Goal: Task Accomplishment & Management: Use online tool/utility

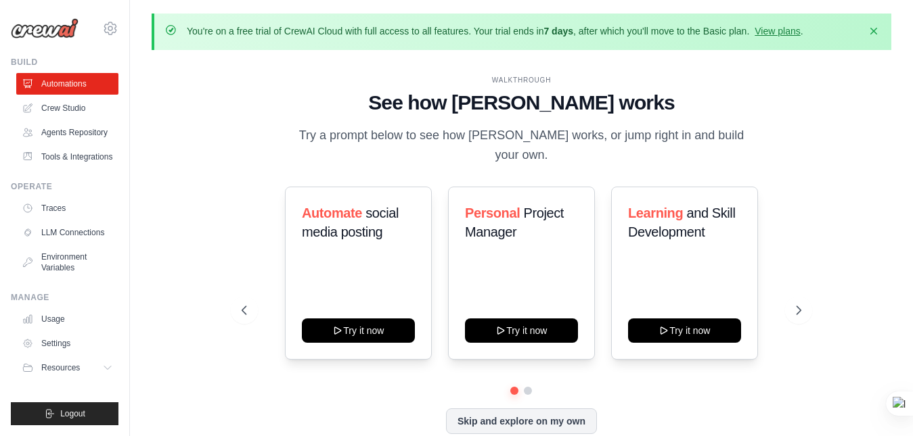
scroll to position [157, 0]
click at [391, 336] on div "Automate social media posting Try it now" at bounding box center [358, 273] width 147 height 173
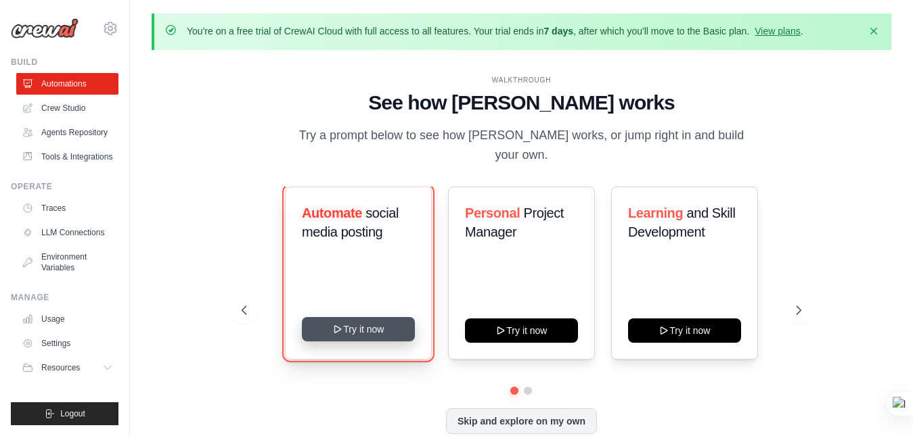
click at [385, 319] on button "Try it now" at bounding box center [358, 329] width 113 height 24
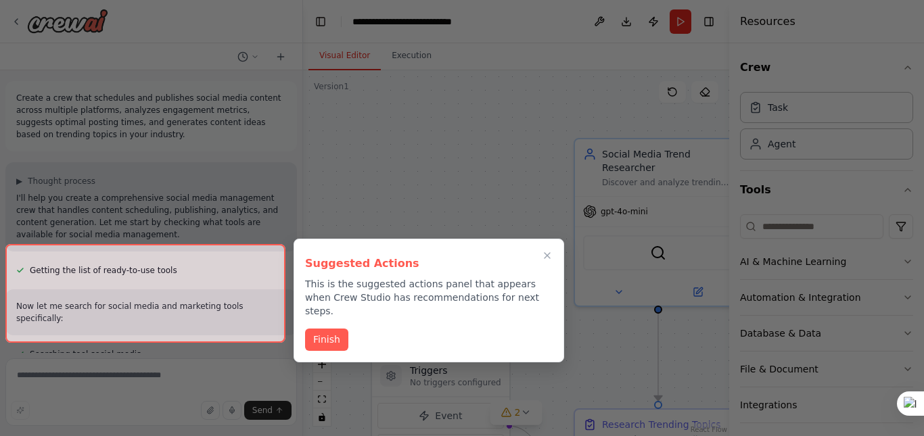
scroll to position [1822, 0]
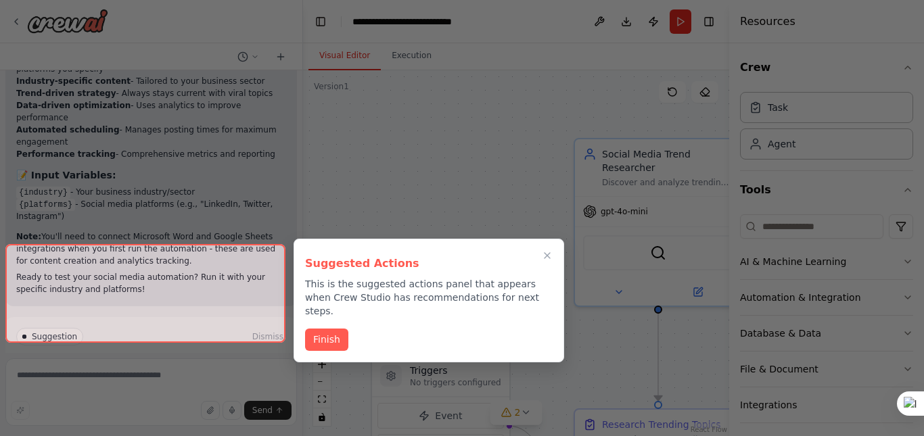
click at [342, 329] on button "Finish" at bounding box center [326, 340] width 43 height 22
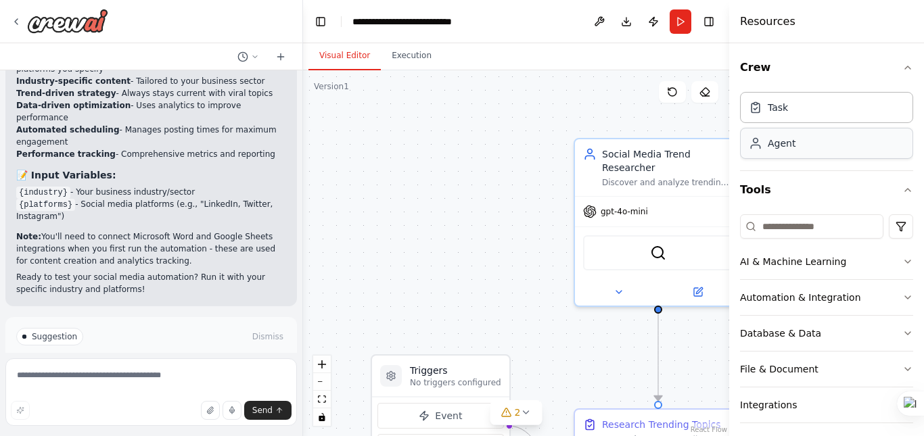
click at [785, 152] on div "Agent" at bounding box center [826, 143] width 173 height 31
click at [784, 153] on div "Agent" at bounding box center [826, 143] width 173 height 31
click at [622, 204] on div "gpt-4o-mini" at bounding box center [658, 209] width 166 height 30
click at [465, 223] on div ".deletable-edge-delete-btn { width: 20px; height: 20px; border: 0px solid #ffff…" at bounding box center [516, 253] width 426 height 366
click at [854, 114] on div "Task" at bounding box center [826, 106] width 173 height 31
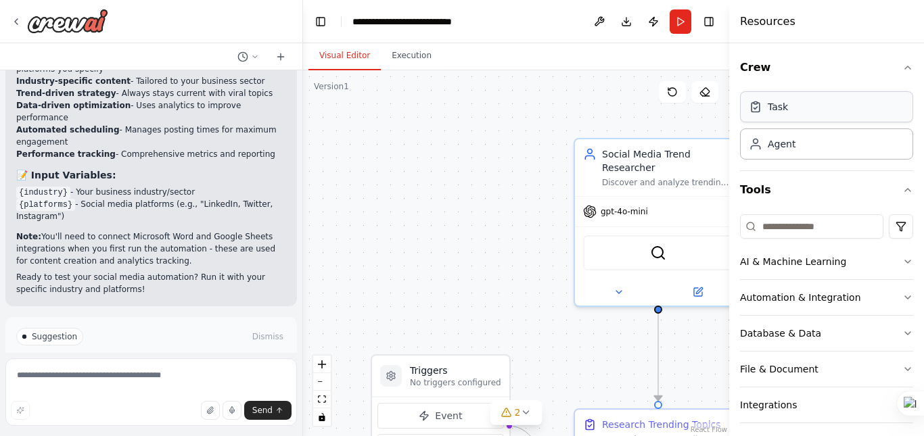
click at [854, 114] on div "Task" at bounding box center [826, 106] width 173 height 31
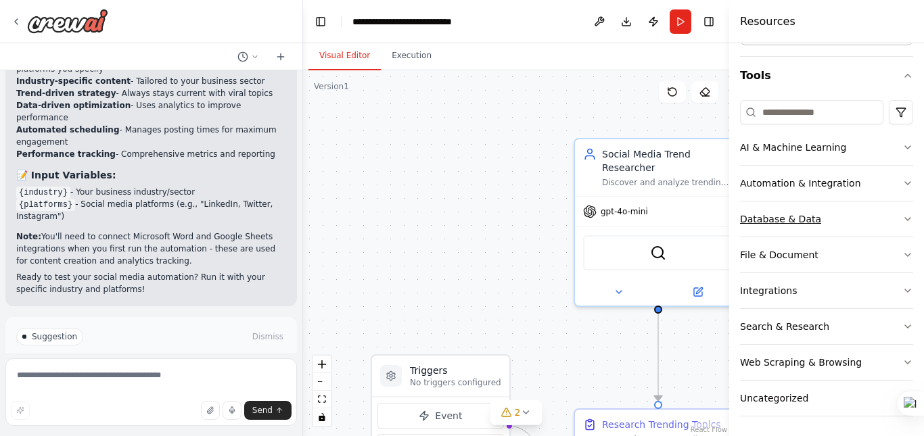
scroll to position [116, 0]
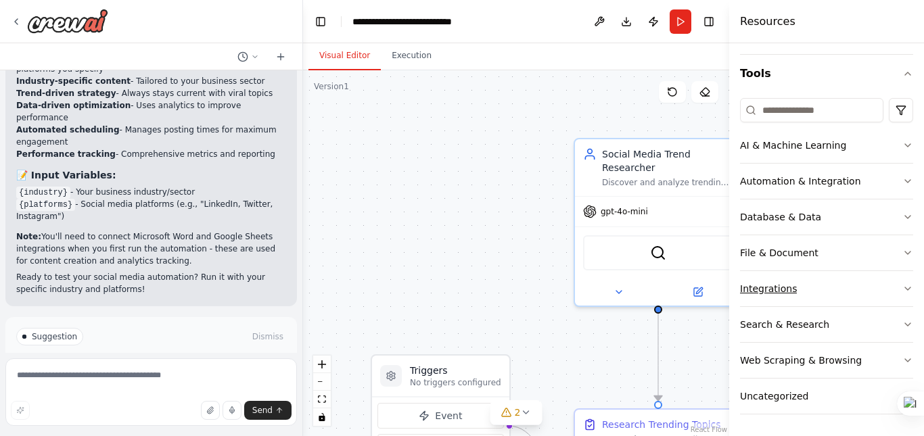
click at [792, 294] on button "Integrations" at bounding box center [826, 288] width 173 height 35
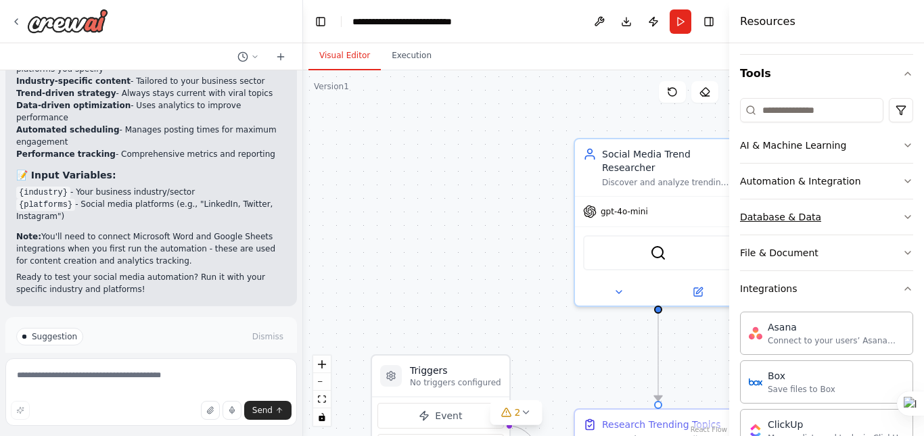
click at [880, 218] on button "Database & Data" at bounding box center [826, 217] width 173 height 35
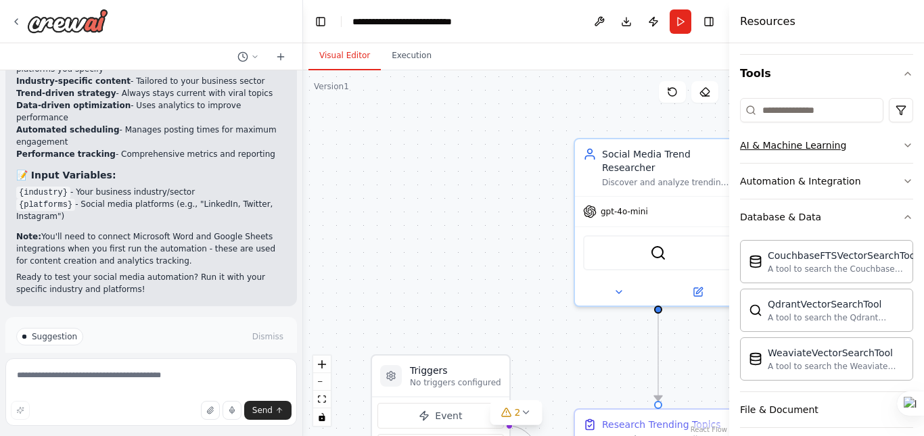
click at [834, 145] on div "AI & Machine Learning" at bounding box center [793, 146] width 106 height 14
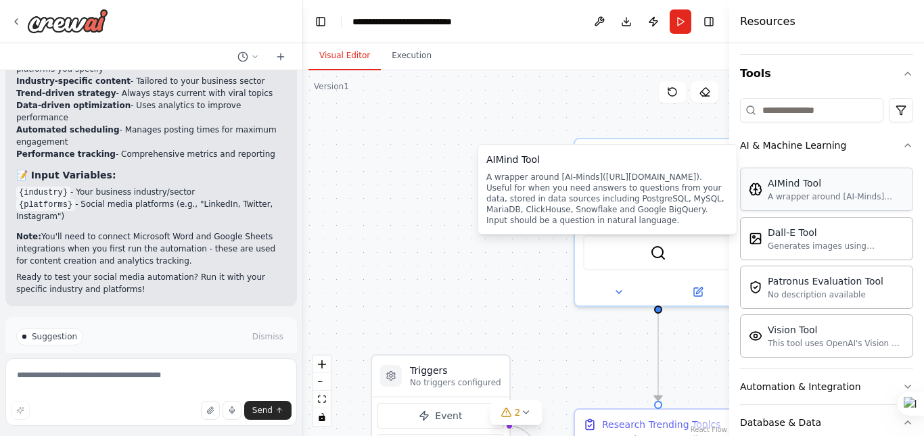
click at [800, 206] on div "AIMind Tool A wrapper around [AI-Minds](https://mindsdb.com/minds). Useful for …" at bounding box center [826, 189] width 173 height 43
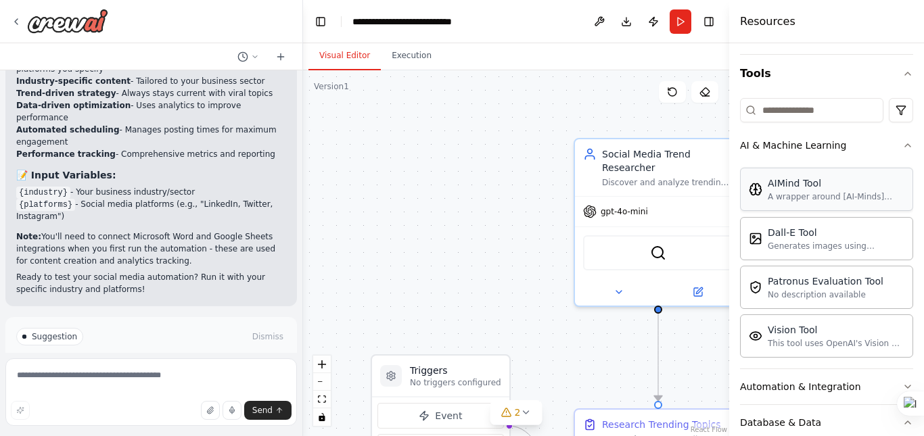
click at [851, 188] on div "AIMind Tool" at bounding box center [836, 184] width 137 height 14
click at [890, 78] on button "Tools" at bounding box center [826, 74] width 173 height 38
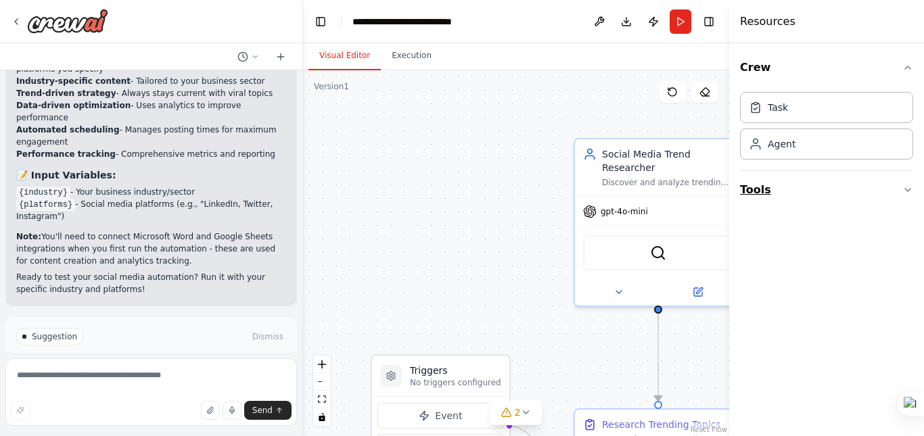
scroll to position [0, 0]
click at [846, 120] on div "Task" at bounding box center [826, 106] width 173 height 31
click at [848, 116] on div "Task" at bounding box center [826, 106] width 173 height 31
click at [433, 89] on div ".deletable-edge-delete-btn { width: 20px; height: 20px; border: 0px solid #ffff…" at bounding box center [516, 253] width 426 height 366
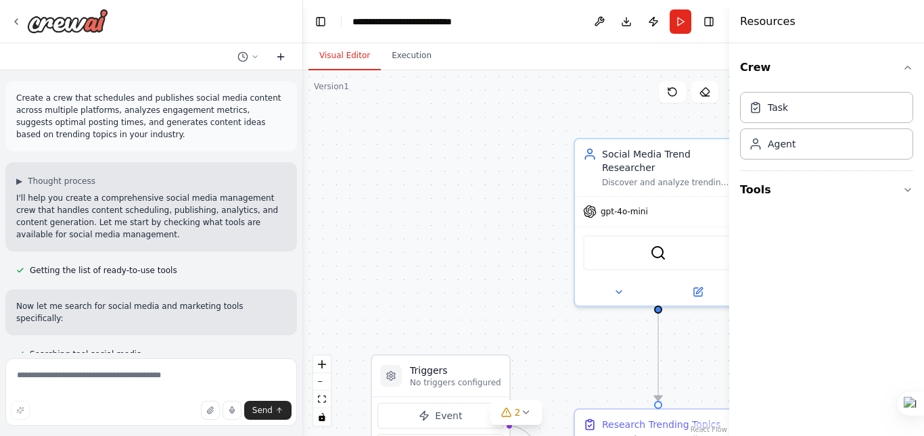
click at [281, 59] on icon at bounding box center [281, 56] width 0 height 6
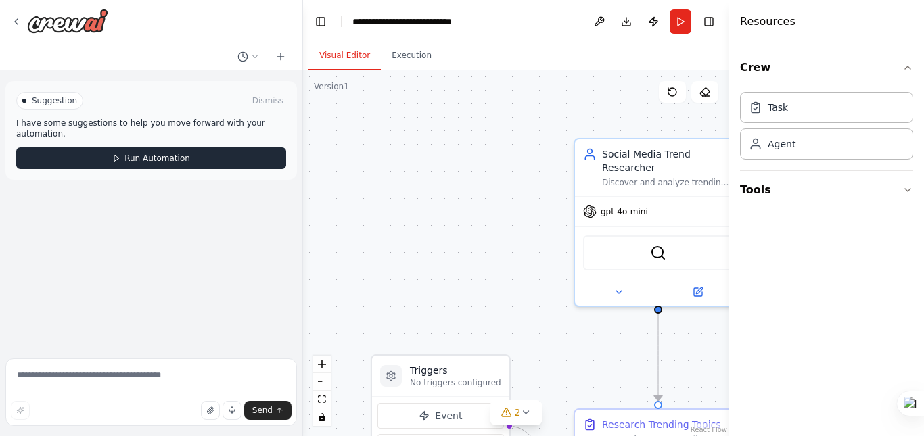
click at [230, 147] on button "Run Automation" at bounding box center [151, 158] width 270 height 22
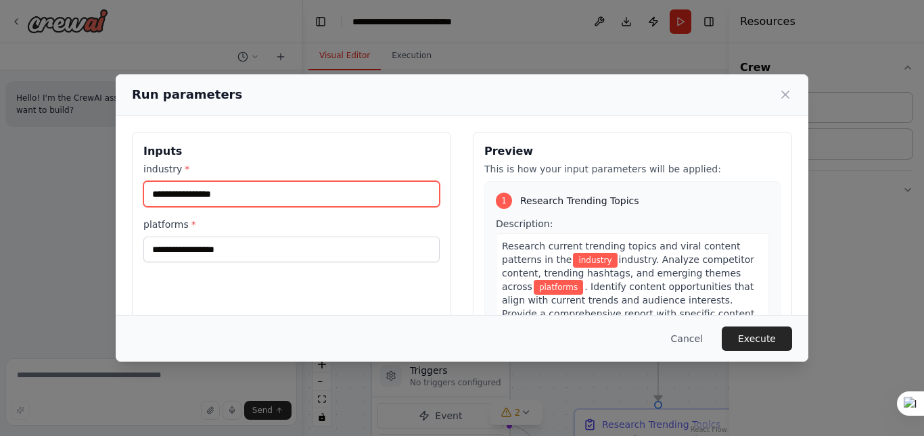
click at [307, 203] on input "industry *" at bounding box center [291, 194] width 296 height 26
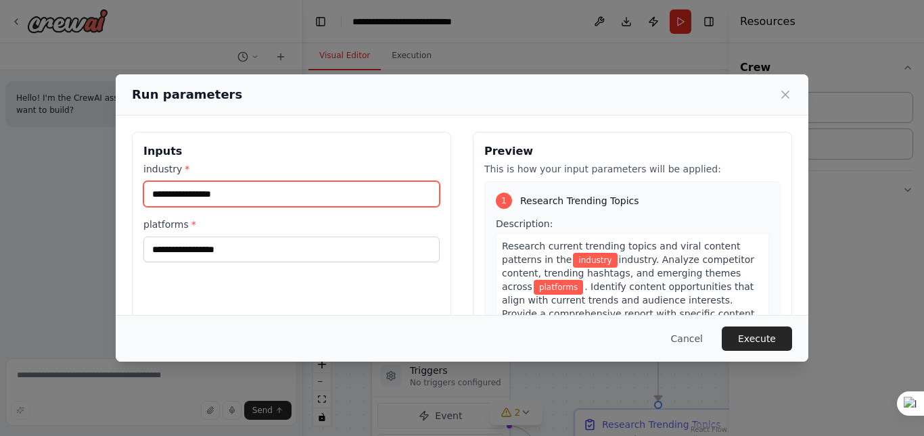
click at [307, 203] on input "industry *" at bounding box center [291, 194] width 296 height 26
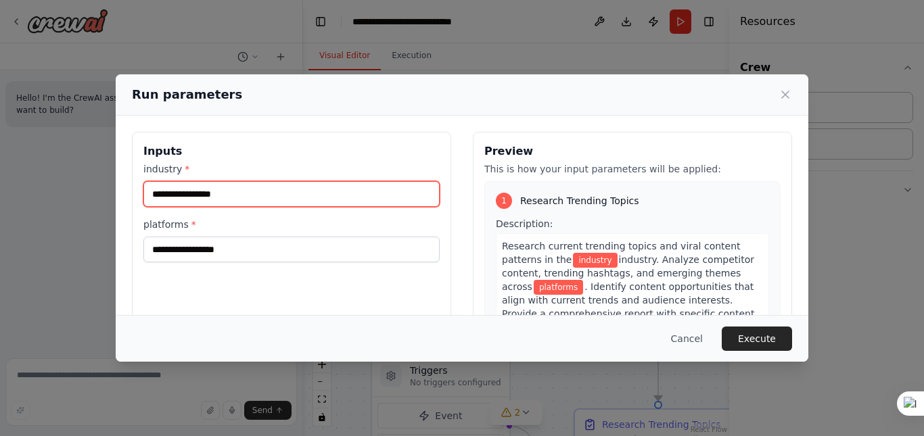
click at [307, 203] on input "industry *" at bounding box center [291, 194] width 296 height 26
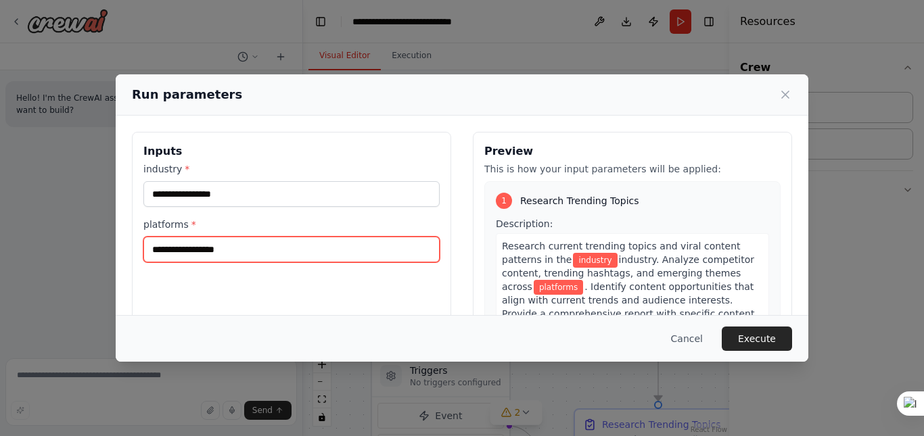
click at [315, 247] on input "platforms *" at bounding box center [291, 250] width 296 height 26
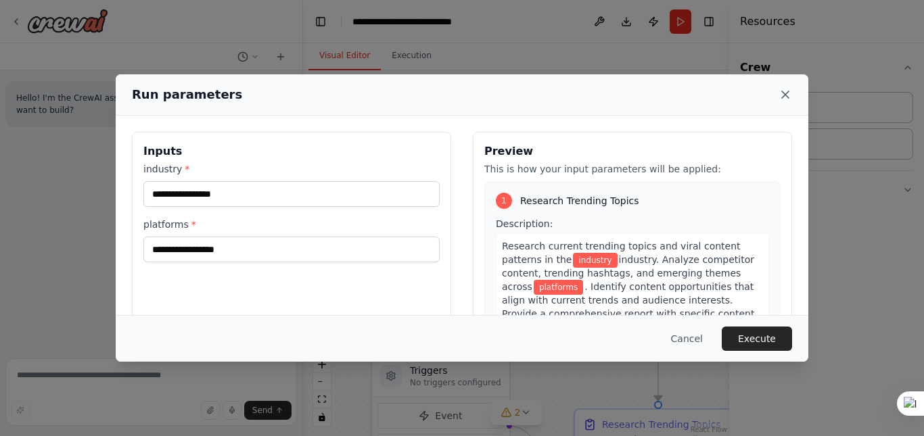
click at [783, 97] on icon at bounding box center [786, 95] width 14 height 14
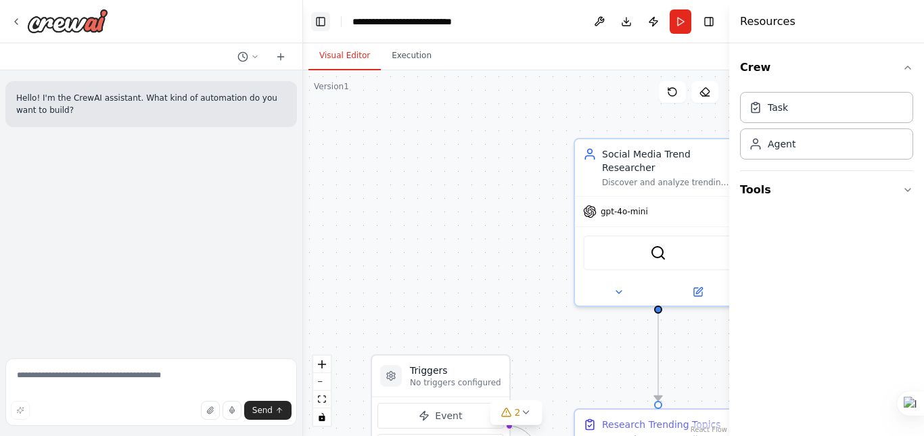
click at [327, 20] on button "Toggle Left Sidebar" at bounding box center [320, 21] width 19 height 19
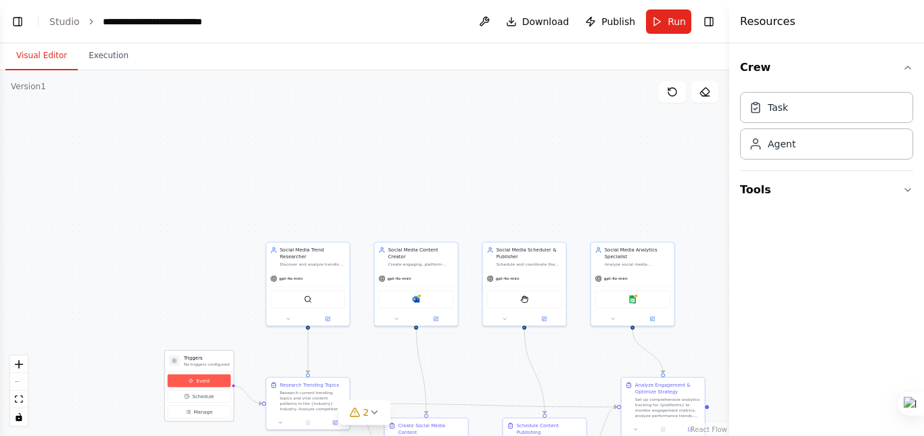
click at [214, 386] on button "Event" at bounding box center [199, 381] width 63 height 13
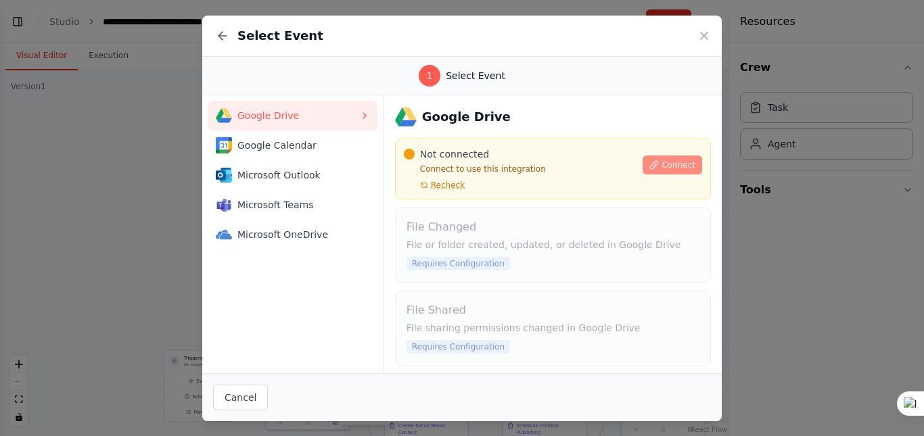
click at [662, 165] on span "Connect" at bounding box center [679, 165] width 34 height 11
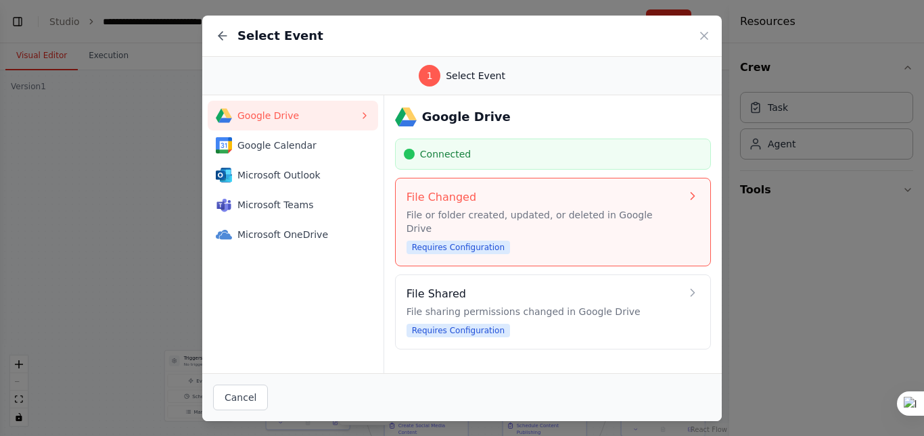
click at [667, 205] on h4 "File Changed" at bounding box center [544, 197] width 274 height 16
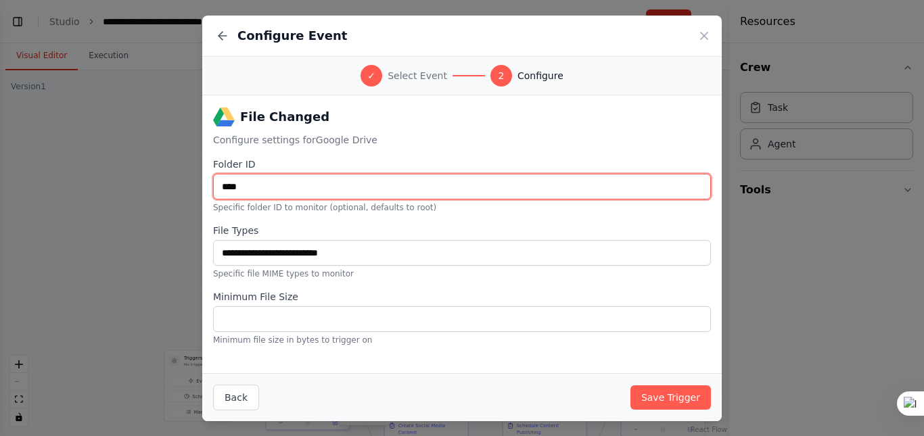
click at [411, 196] on input "****" at bounding box center [462, 187] width 498 height 26
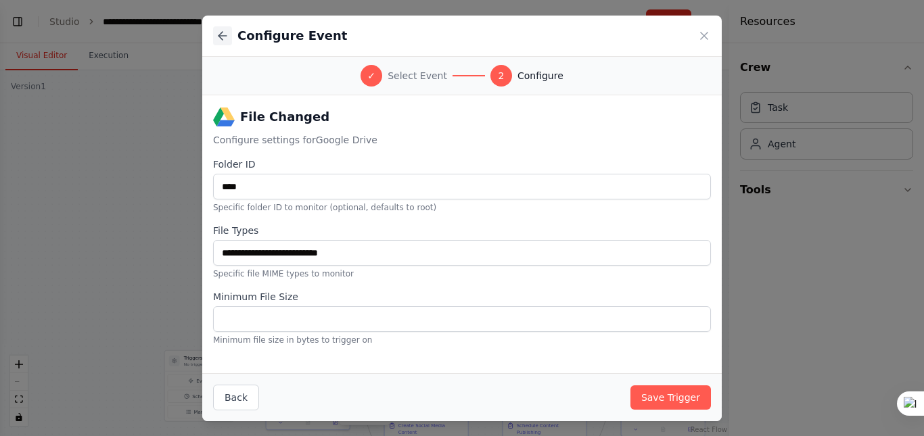
click at [220, 36] on icon at bounding box center [222, 36] width 8 height 0
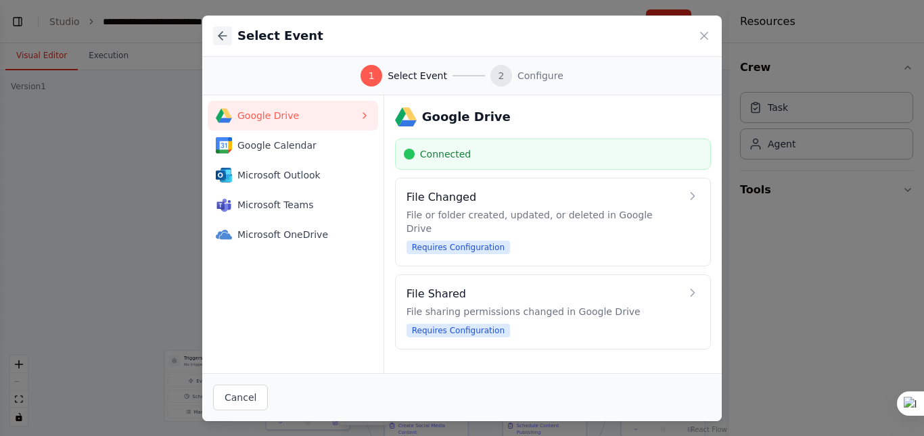
click at [215, 31] on button at bounding box center [222, 35] width 19 height 19
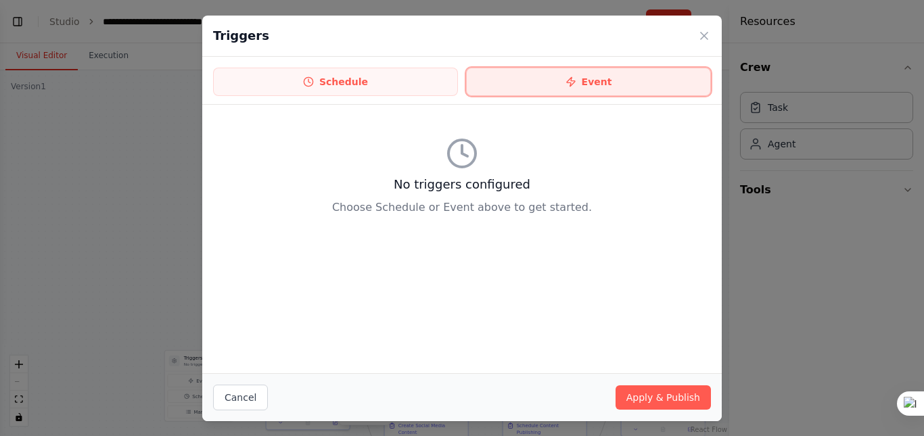
click at [508, 78] on button "Event" at bounding box center [588, 82] width 245 height 28
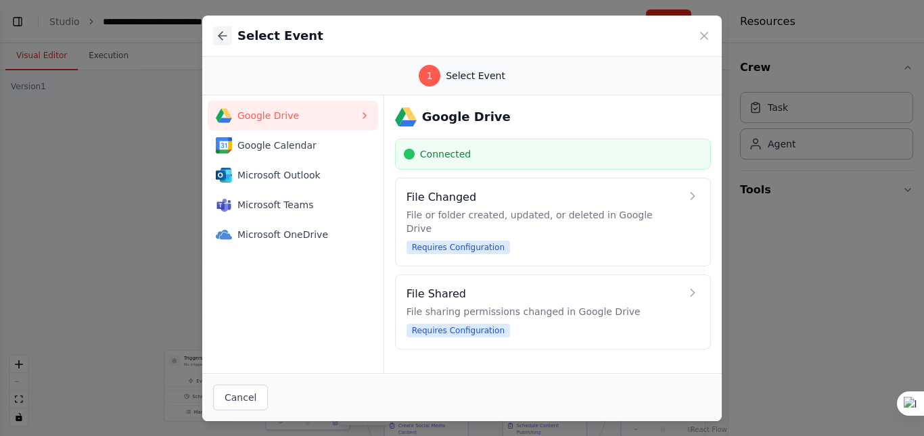
click at [218, 34] on icon at bounding box center [223, 36] width 14 height 14
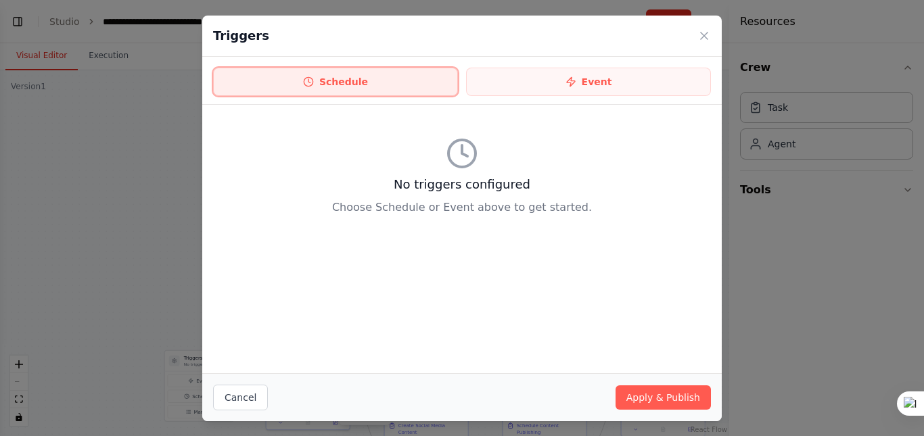
click at [315, 72] on button "Schedule" at bounding box center [335, 82] width 245 height 28
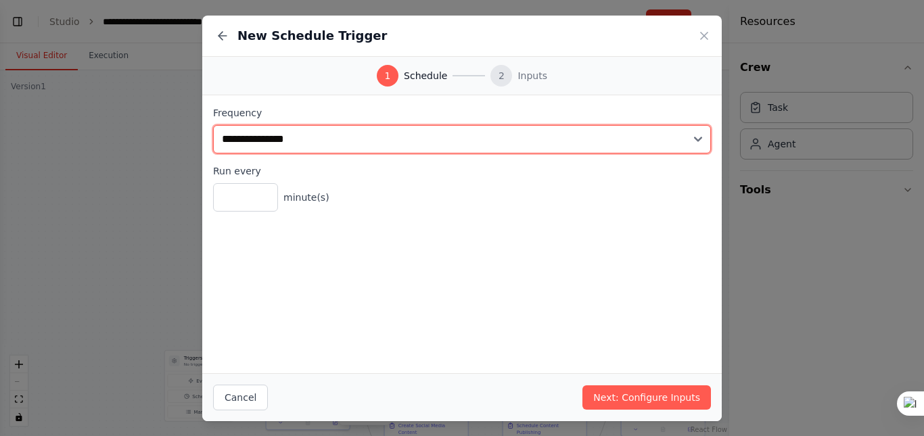
click at [342, 139] on select "**********" at bounding box center [462, 139] width 498 height 28
select select "*****"
click at [213, 125] on select "**********" at bounding box center [462, 139] width 498 height 28
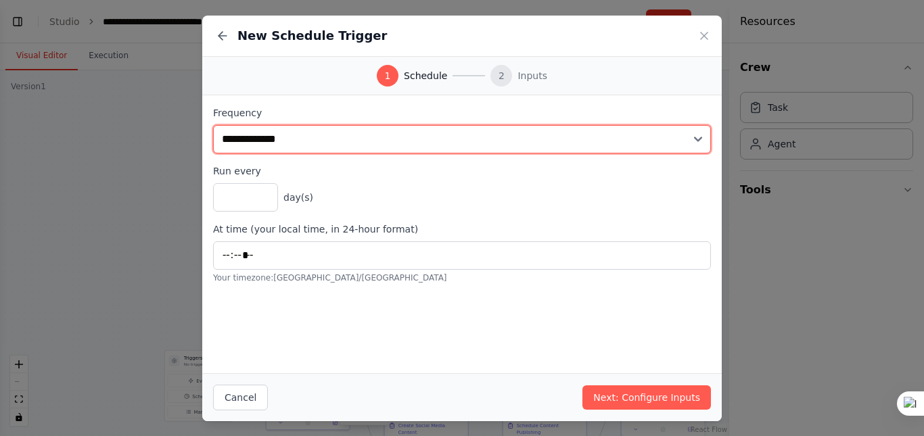
scroll to position [157, 0]
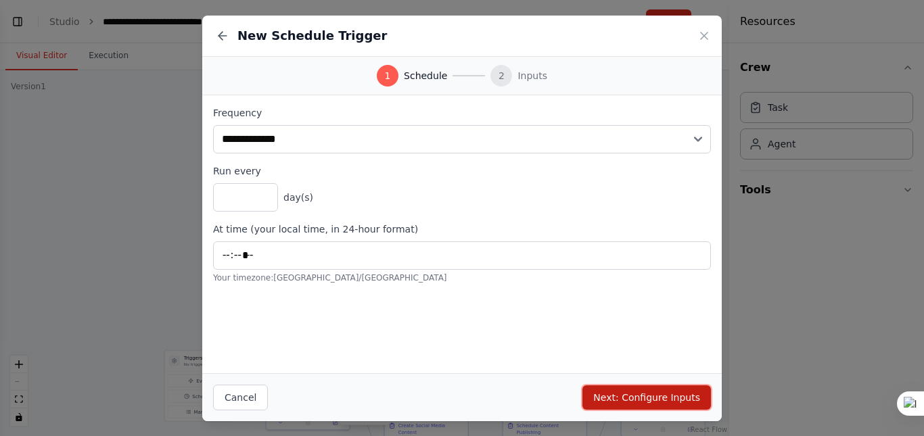
click at [658, 402] on button "Next: Configure Inputs" at bounding box center [646, 398] width 129 height 24
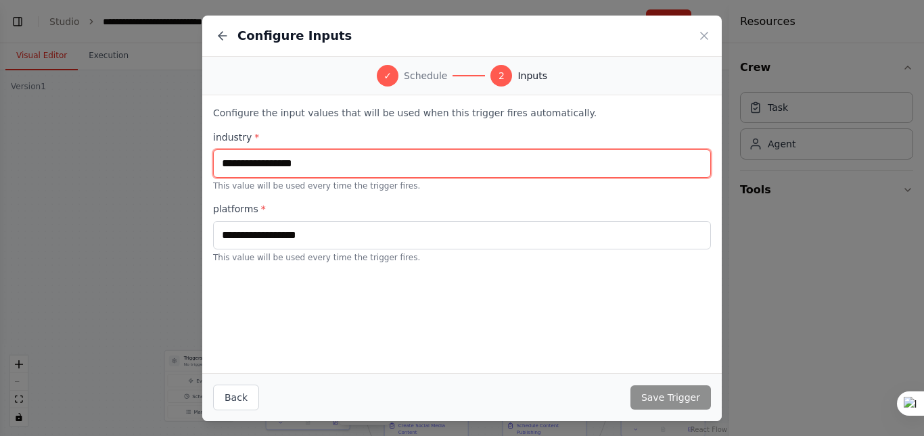
click at [312, 175] on input "text" at bounding box center [462, 163] width 498 height 28
type input "*******"
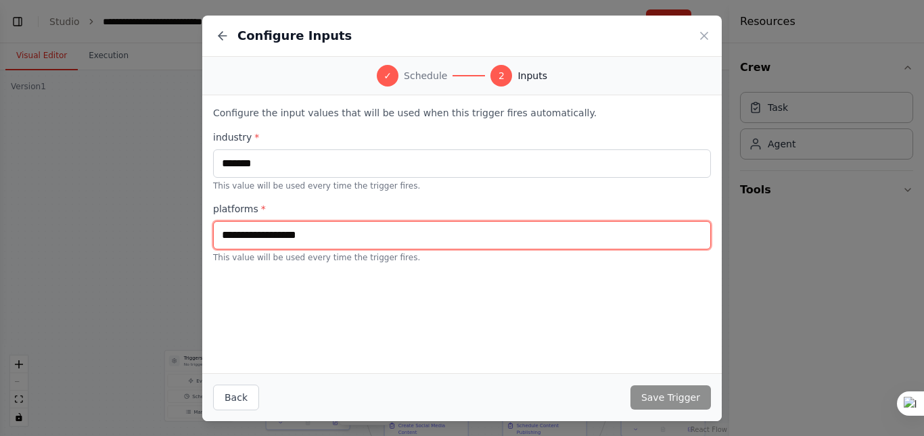
click at [328, 235] on input "text" at bounding box center [462, 235] width 498 height 28
type input "********"
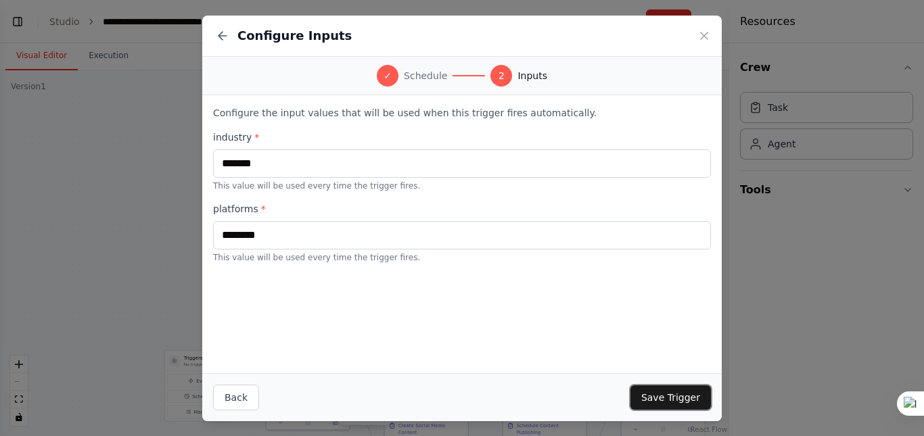
click at [672, 400] on button "Save Trigger" at bounding box center [670, 398] width 80 height 24
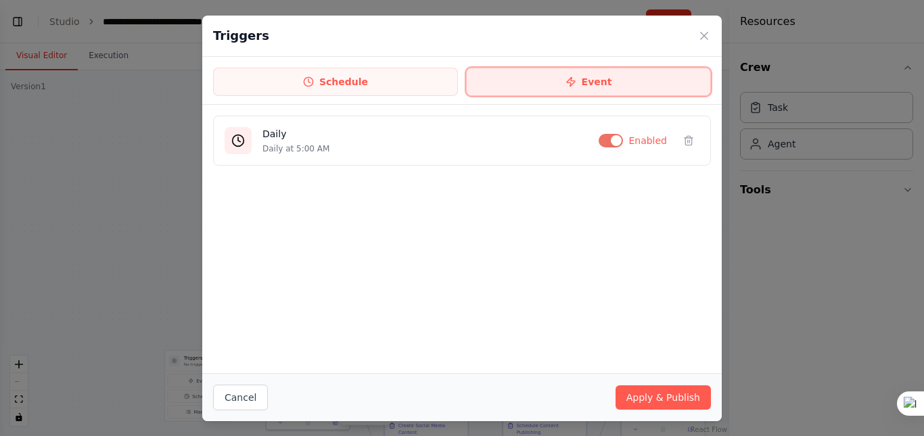
click at [597, 70] on button "Event" at bounding box center [588, 82] width 245 height 28
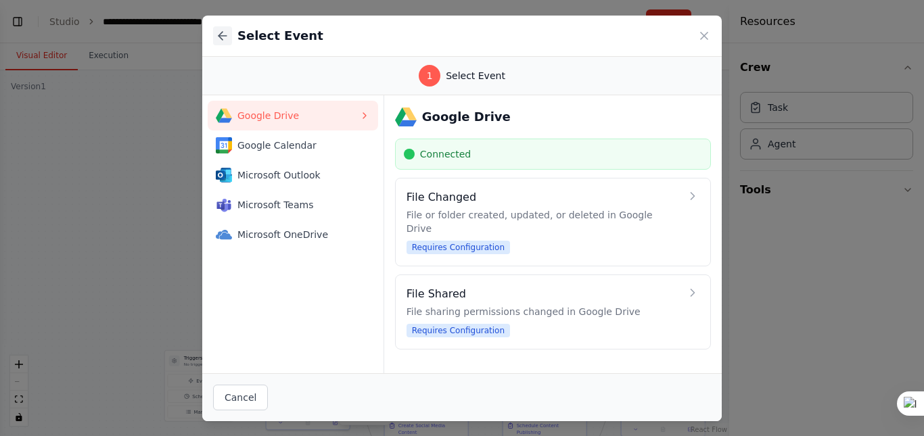
click at [218, 37] on icon at bounding box center [223, 36] width 14 height 14
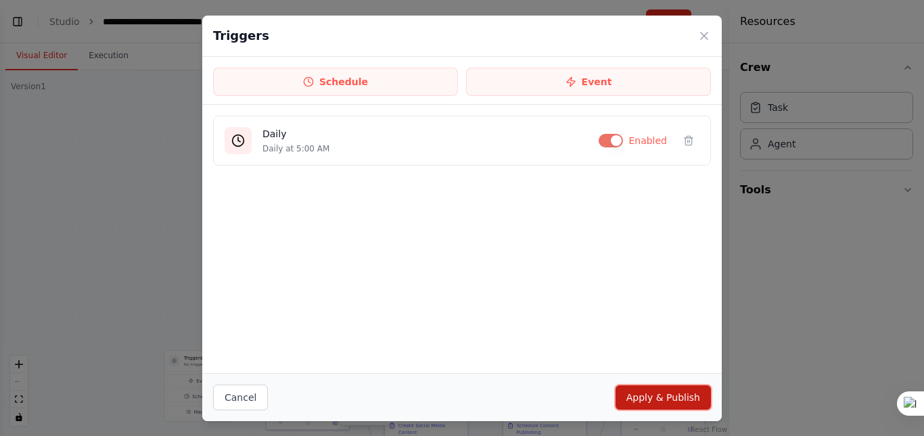
click at [694, 388] on button "Apply & Publish" at bounding box center [663, 398] width 95 height 24
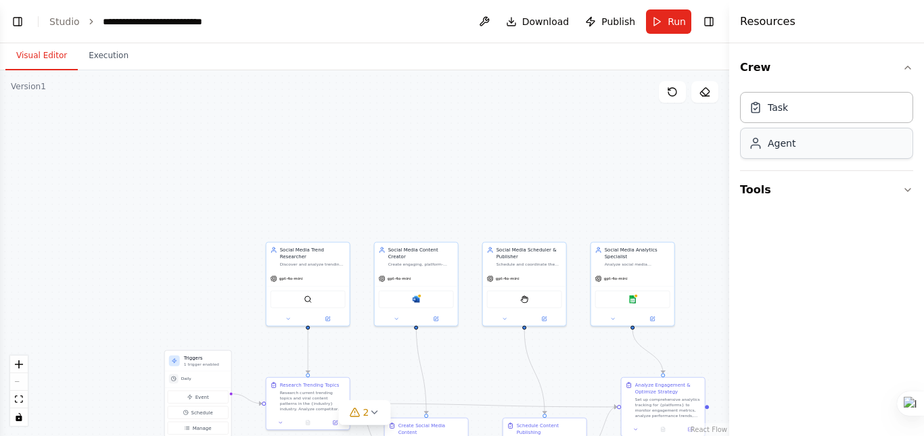
click at [803, 142] on div "Agent" at bounding box center [826, 143] width 173 height 31
click at [290, 375] on div ".deletable-edge-delete-btn { width: 20px; height: 20px; border: 0px solid #ffff…" at bounding box center [364, 253] width 729 height 366
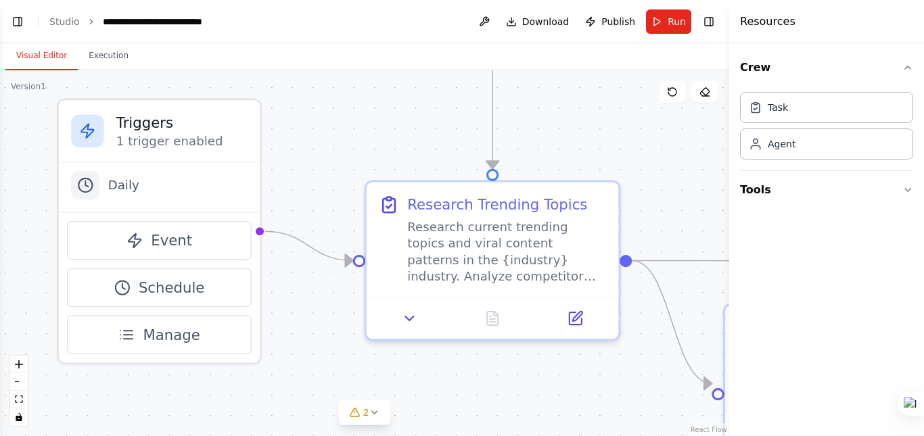
drag, startPoint x: 290, startPoint y: 302, endPoint x: 442, endPoint y: 70, distance: 277.1
click at [442, 70] on div ".deletable-edge-delete-btn { width: 20px; height: 20px; border: 0px solid #ffff…" at bounding box center [364, 253] width 729 height 366
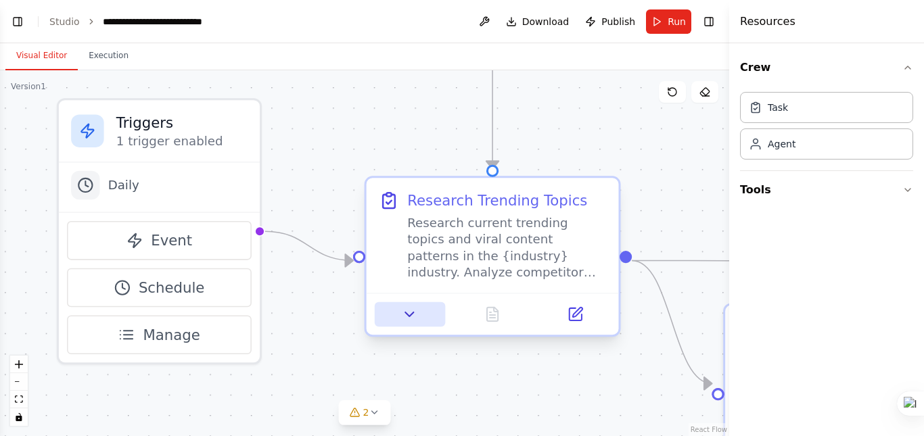
click at [413, 315] on icon at bounding box center [410, 314] width 16 height 16
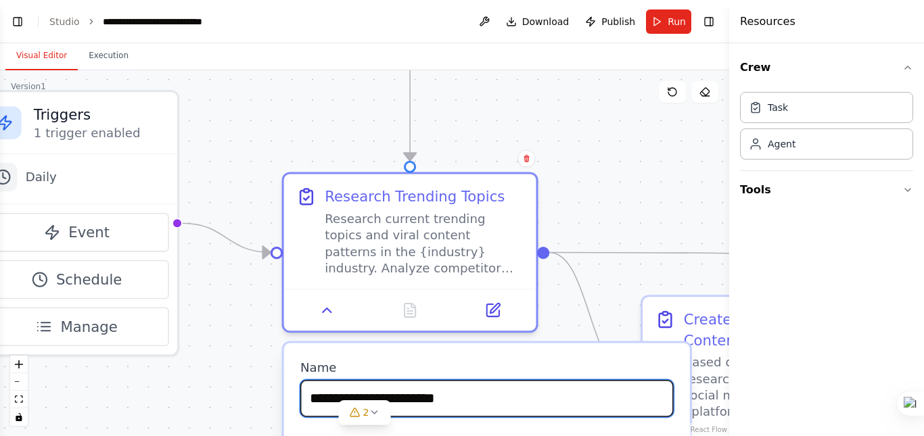
drag, startPoint x: 668, startPoint y: 207, endPoint x: 586, endPoint y: 199, distance: 82.9
click at [586, 199] on div ".deletable-edge-delete-btn { width: 20px; height: 20px; border: 0px solid #ffff…" at bounding box center [364, 253] width 729 height 366
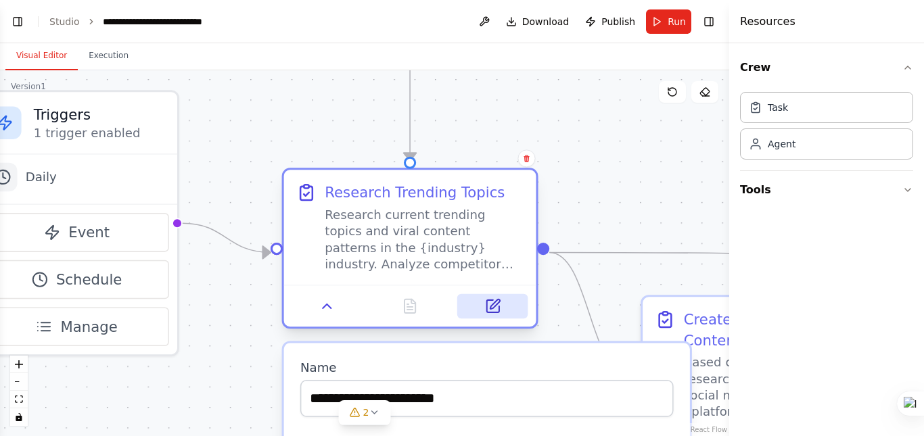
click at [494, 318] on button at bounding box center [492, 306] width 70 height 24
click at [316, 313] on button at bounding box center [327, 306] width 70 height 24
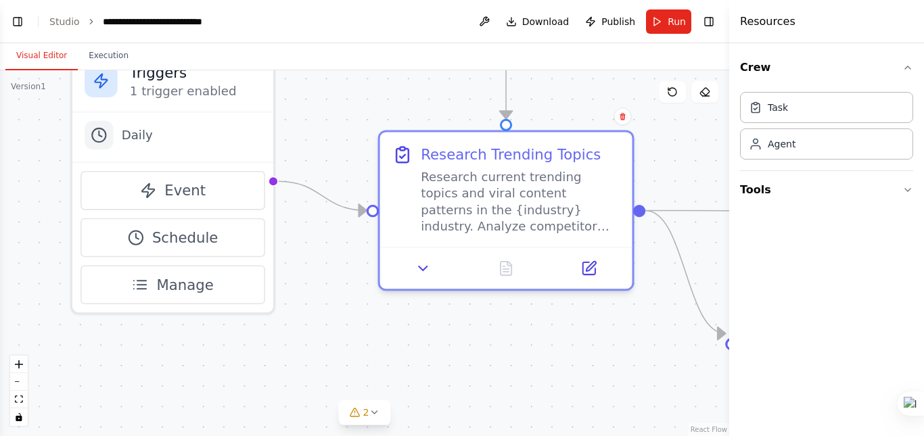
drag, startPoint x: 638, startPoint y: 166, endPoint x: 734, endPoint y: 124, distance: 104.8
click at [734, 124] on div "**********" at bounding box center [462, 218] width 924 height 436
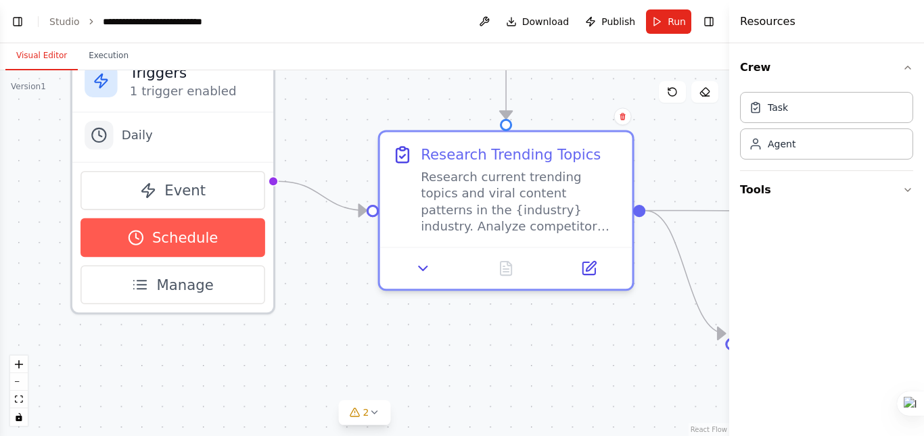
click at [223, 233] on button "Schedule" at bounding box center [172, 237] width 185 height 39
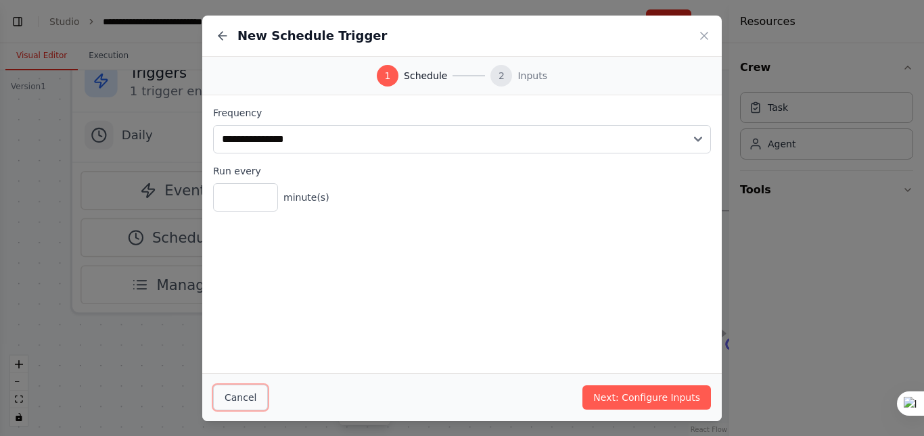
click at [235, 390] on button "Cancel" at bounding box center [240, 398] width 55 height 26
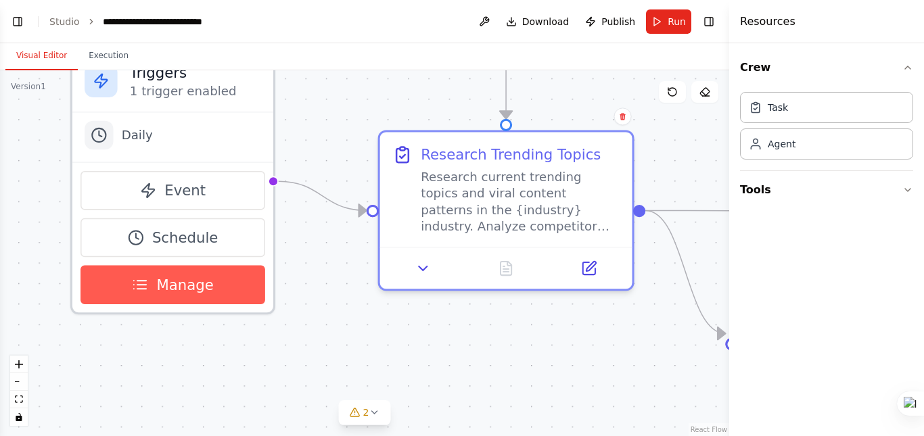
click at [140, 281] on icon at bounding box center [141, 281] width 9 height 0
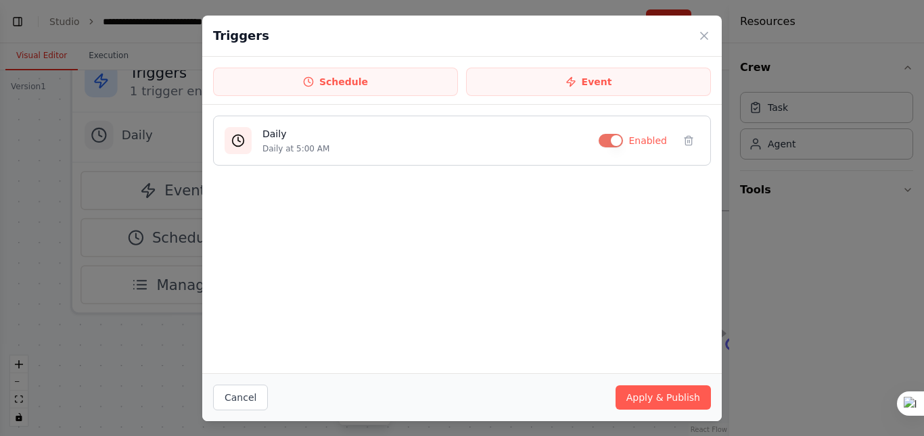
click at [283, 135] on h4 "Daily" at bounding box center [424, 134] width 325 height 14
click at [231, 143] on div at bounding box center [238, 140] width 27 height 27
click at [239, 142] on icon at bounding box center [238, 141] width 14 height 14
type textarea "*****"
click at [239, 142] on icon at bounding box center [238, 141] width 14 height 14
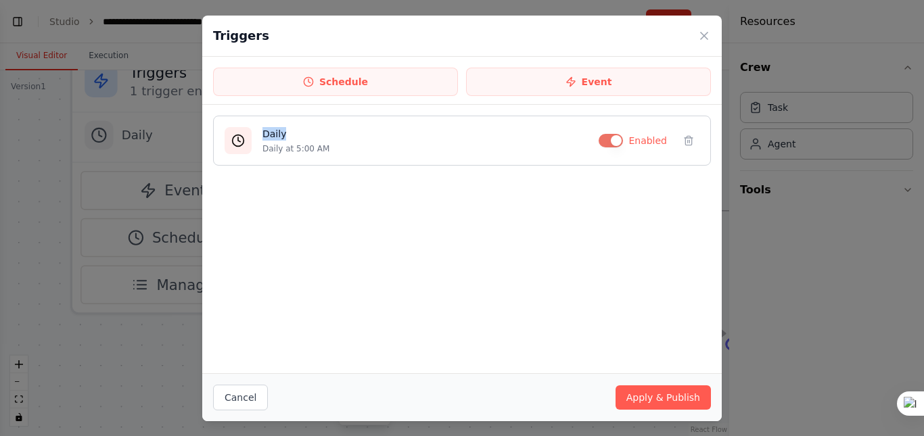
click at [239, 142] on icon at bounding box center [238, 141] width 14 height 14
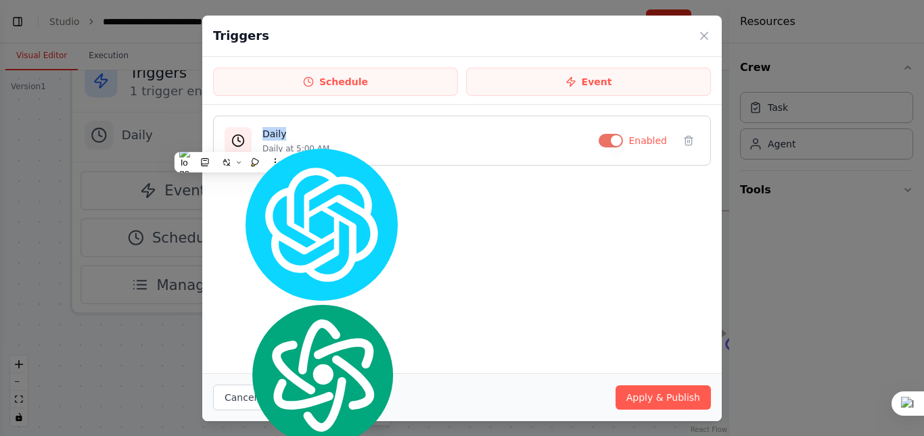
click at [354, 137] on h4 "Daily" at bounding box center [424, 134] width 325 height 14
click at [455, 130] on h4 "Daily" at bounding box center [424, 134] width 325 height 14
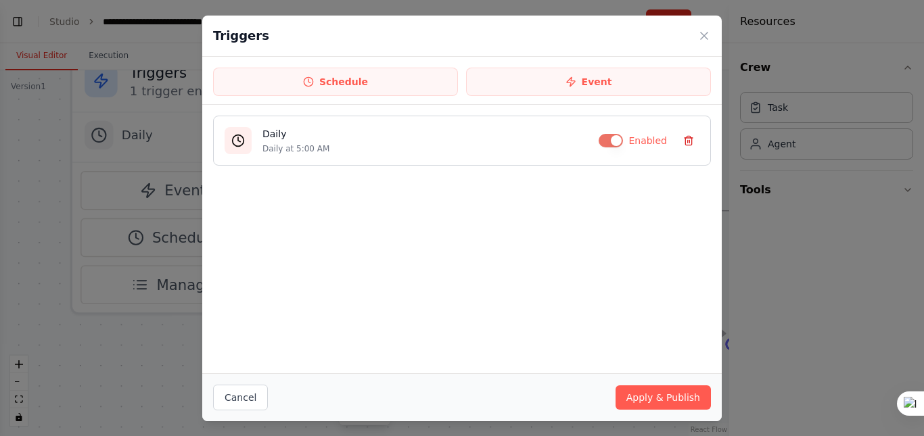
click at [683, 144] on icon at bounding box center [688, 140] width 11 height 11
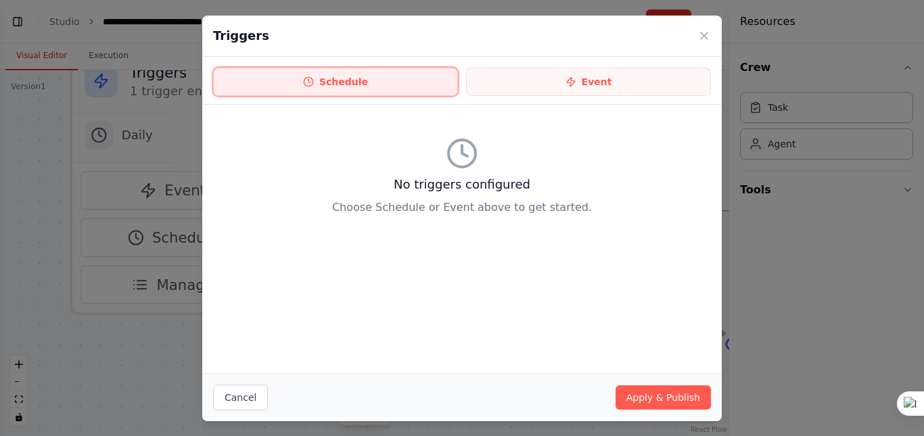
click at [417, 91] on button "Schedule" at bounding box center [335, 82] width 245 height 28
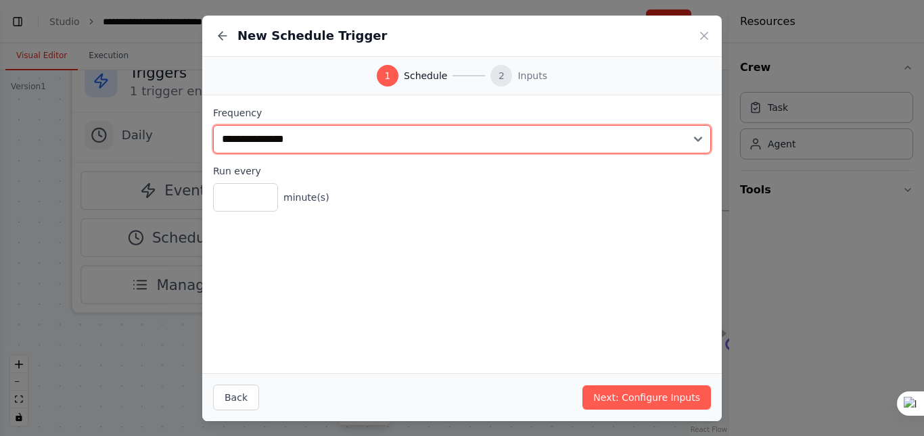
click at [287, 133] on select "**********" at bounding box center [462, 139] width 498 height 28
select select "*****"
click at [213, 125] on select "**********" at bounding box center [462, 139] width 498 height 28
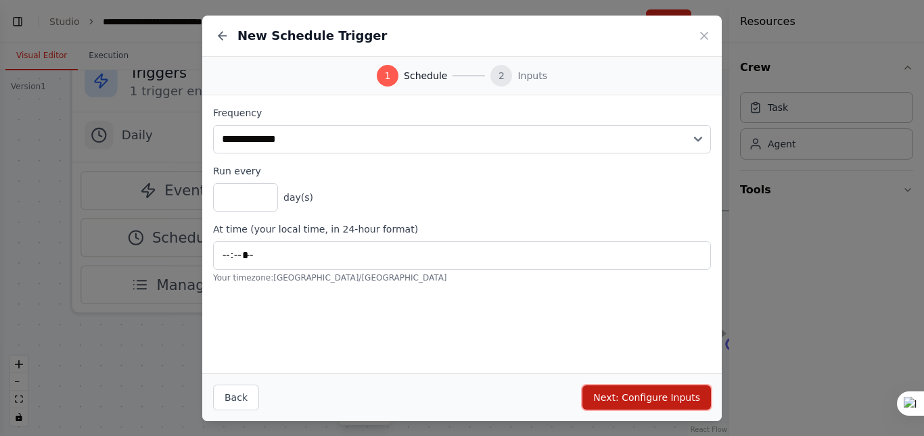
click at [629, 397] on button "Next: Configure Inputs" at bounding box center [646, 398] width 129 height 24
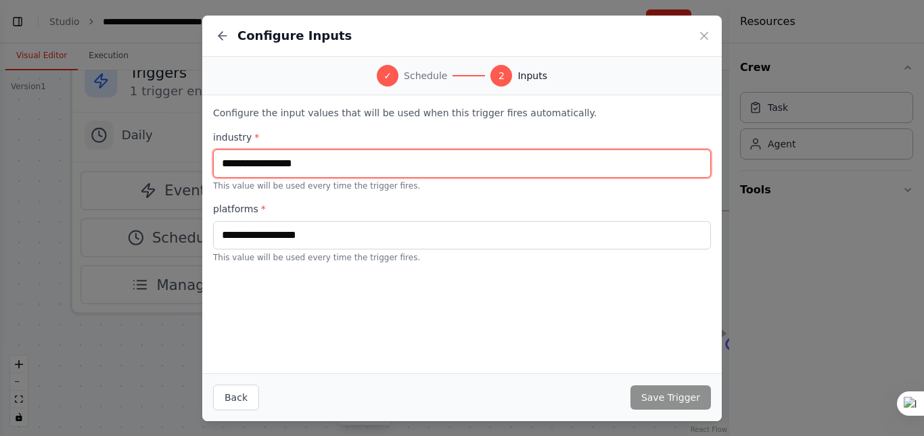
click at [344, 166] on input "text" at bounding box center [462, 163] width 498 height 28
type input "**********"
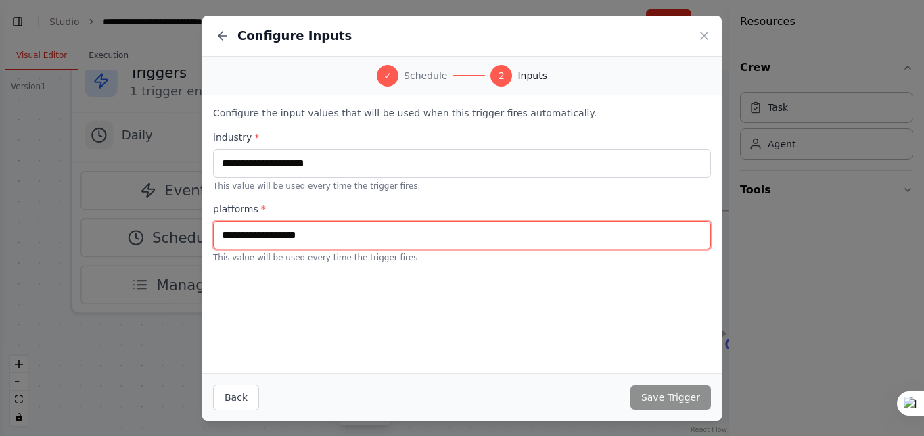
click at [361, 226] on input "text" at bounding box center [462, 235] width 498 height 28
type input "**********"
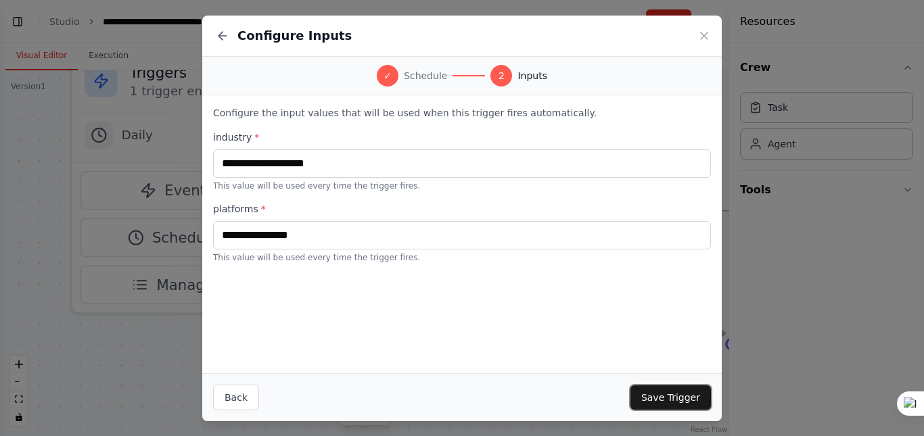
click at [700, 393] on button "Save Trigger" at bounding box center [670, 398] width 80 height 24
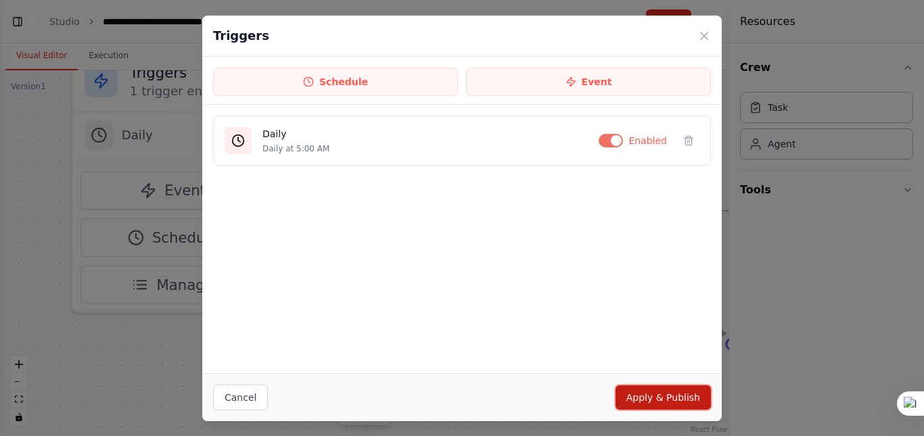
click at [670, 408] on button "Apply & Publish" at bounding box center [663, 398] width 95 height 24
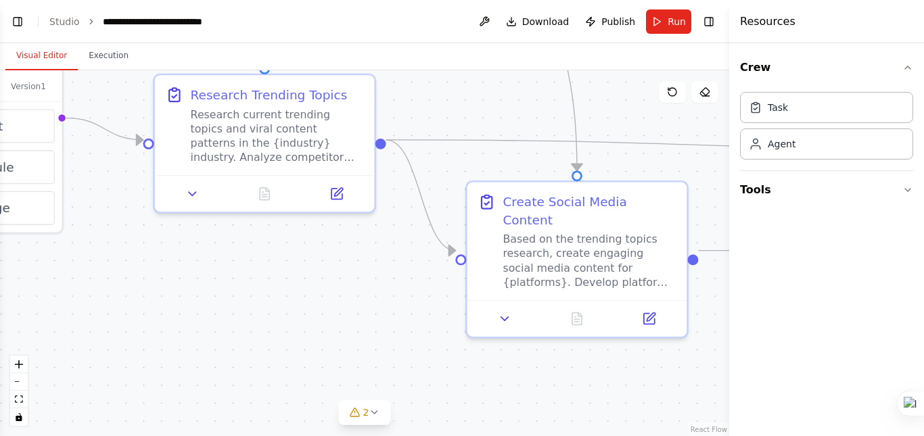
drag, startPoint x: 577, startPoint y: 107, endPoint x: 327, endPoint y: 40, distance: 258.4
click at [327, 40] on main "**********" at bounding box center [364, 218] width 729 height 436
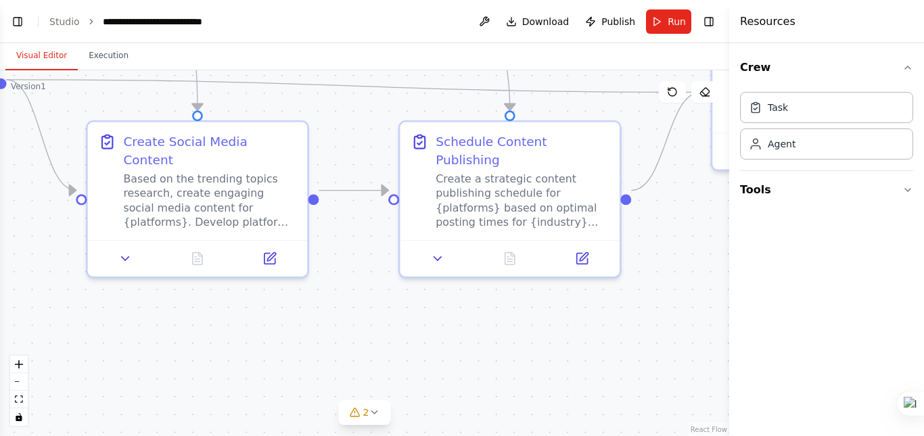
drag, startPoint x: 379, startPoint y: 252, endPoint x: 0, endPoint y: 191, distance: 384.2
click at [0, 191] on div ".deletable-edge-delete-btn { width: 20px; height: 20px; border: 0px solid #ffff…" at bounding box center [364, 253] width 729 height 366
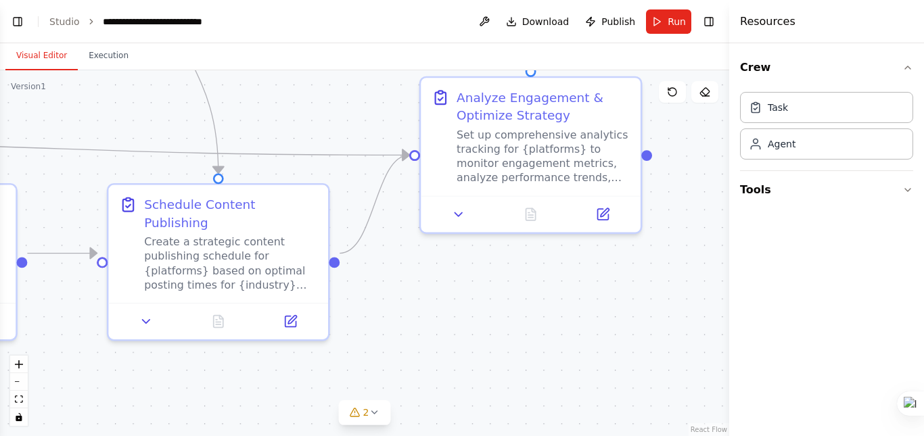
drag, startPoint x: 661, startPoint y: 218, endPoint x: 350, endPoint y: 281, distance: 317.5
click at [350, 281] on div ".deletable-edge-delete-btn { width: 20px; height: 20px; border: 0px solid #ffff…" at bounding box center [364, 253] width 729 height 366
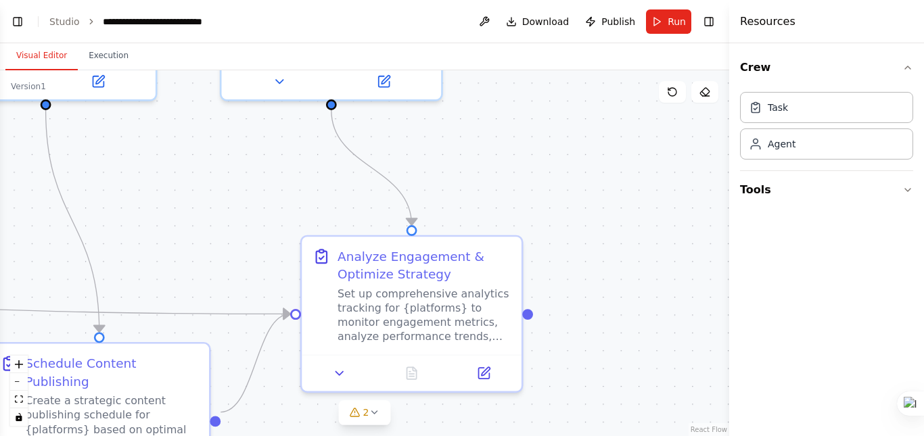
drag, startPoint x: 658, startPoint y: 229, endPoint x: 566, endPoint y: 387, distance: 182.2
click at [561, 408] on div ".deletable-edge-delete-btn { width: 20px; height: 20px; border: 0px solid #ffff…" at bounding box center [364, 253] width 729 height 366
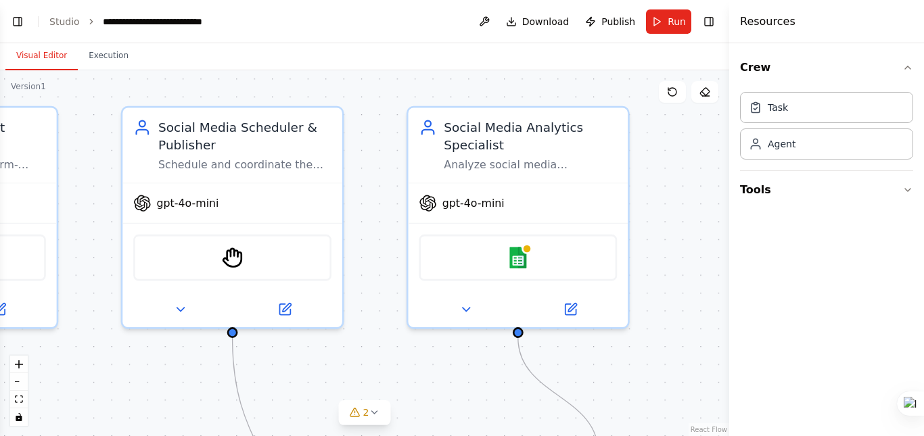
drag, startPoint x: 582, startPoint y: 229, endPoint x: 765, endPoint y: 437, distance: 277.1
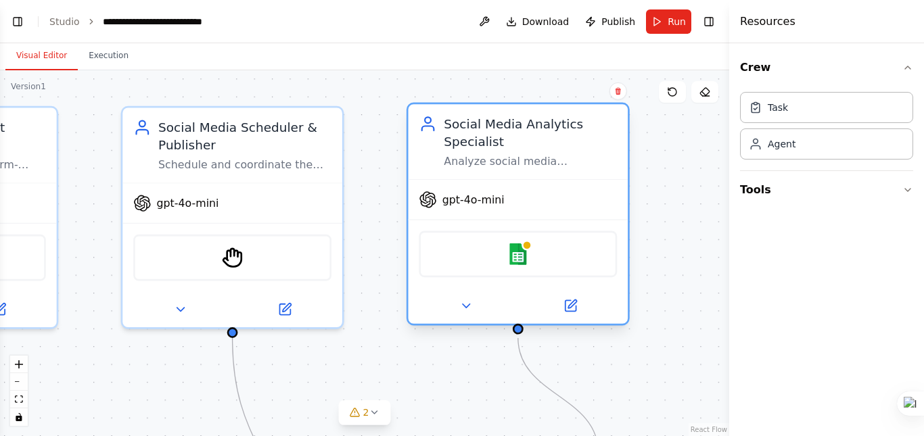
click at [517, 203] on div "gpt-4o-mini" at bounding box center [519, 199] width 220 height 39
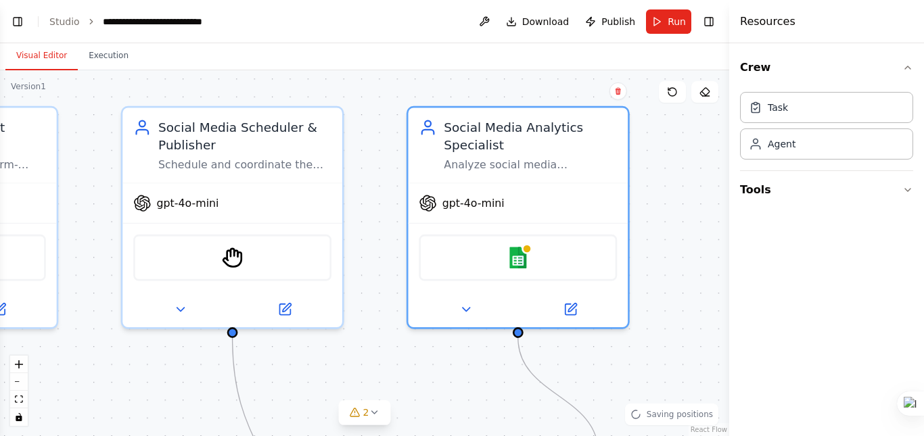
click at [673, 195] on div ".deletable-edge-delete-btn { width: 20px; height: 20px; border: 0px solid #ffff…" at bounding box center [364, 253] width 729 height 366
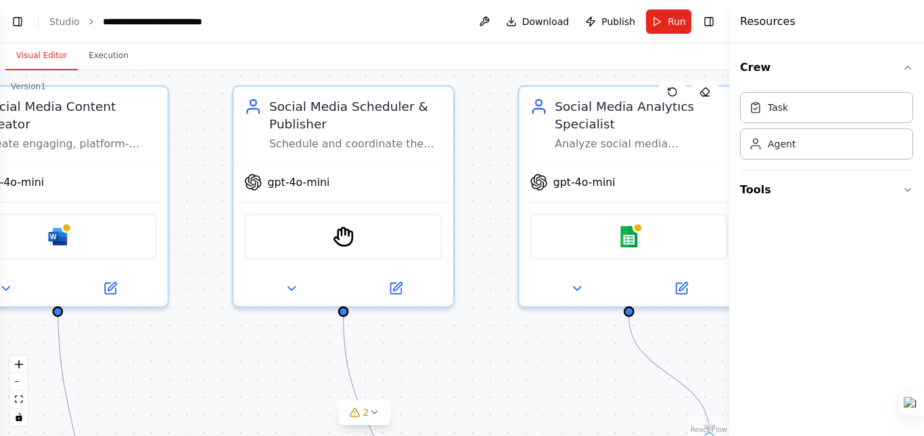
drag, startPoint x: 408, startPoint y: 353, endPoint x: 499, endPoint y: 307, distance: 101.6
click at [519, 331] on div ".deletable-edge-delete-btn { width: 20px; height: 20px; border: 0px solid #ffff…" at bounding box center [364, 253] width 729 height 366
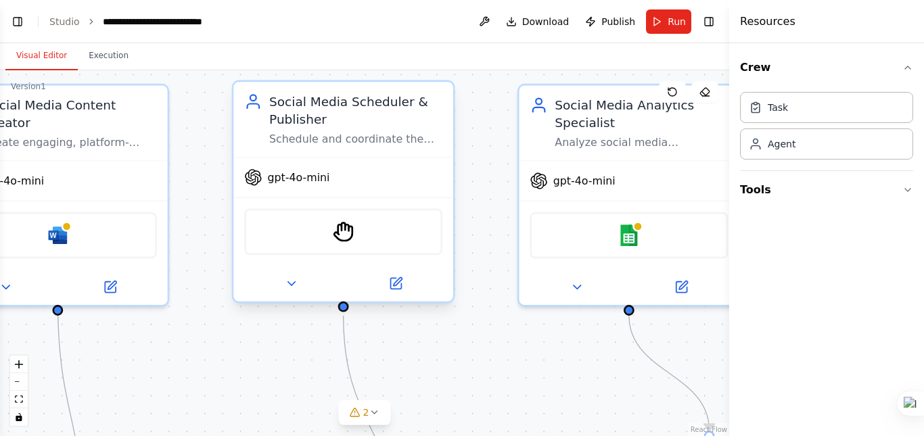
click at [386, 235] on div "StagehandTool" at bounding box center [343, 232] width 198 height 47
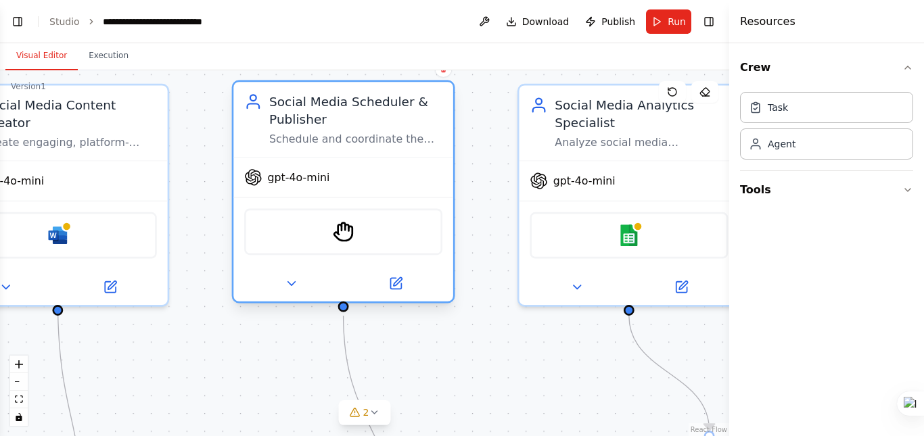
click at [386, 235] on div "StagehandTool" at bounding box center [343, 232] width 198 height 47
click at [396, 287] on icon at bounding box center [395, 283] width 11 height 11
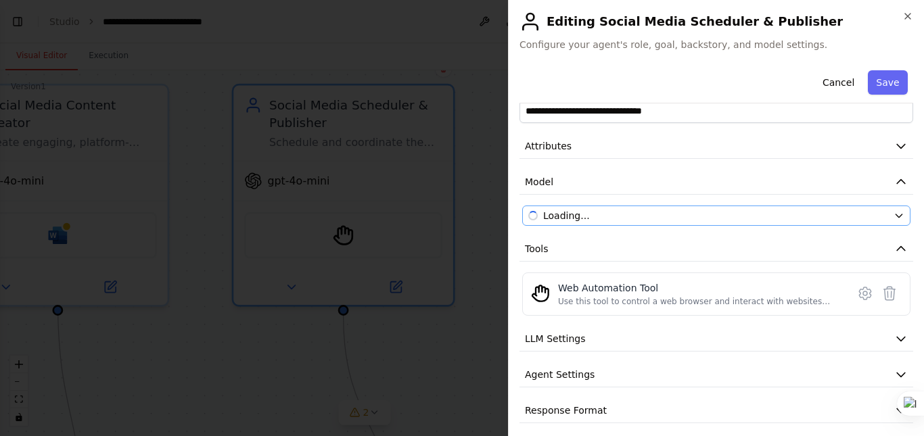
scroll to position [38, 0]
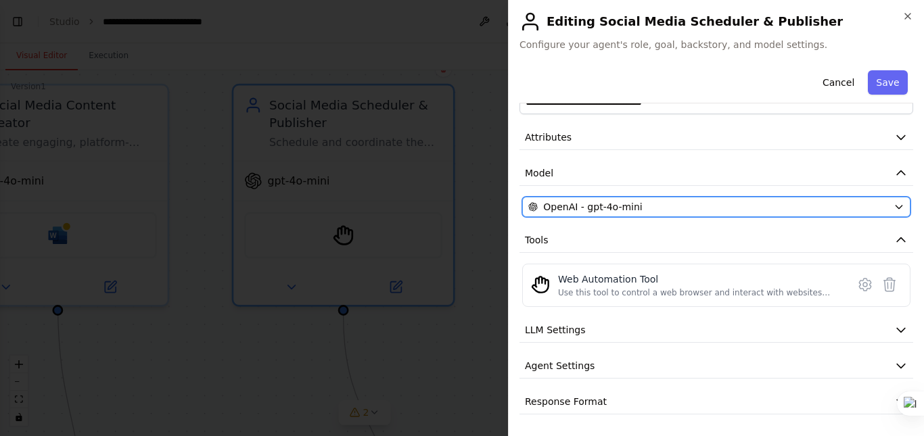
click at [767, 210] on div "OpenAI - gpt-4o-mini" at bounding box center [708, 207] width 360 height 14
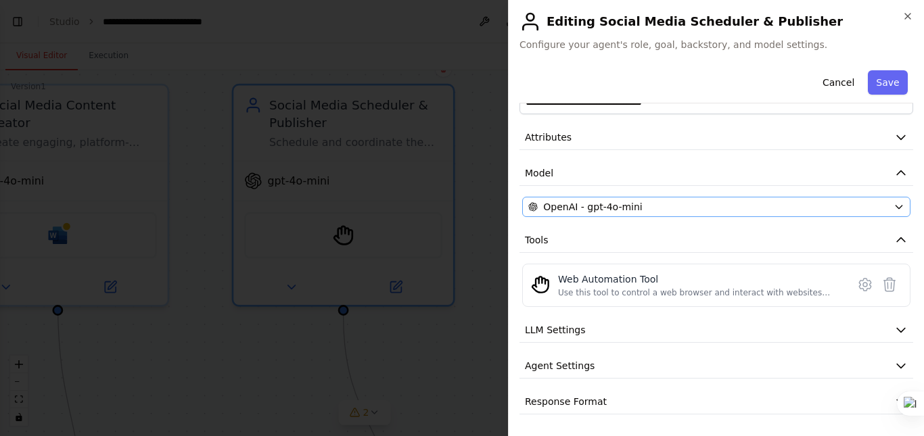
scroll to position [0, 0]
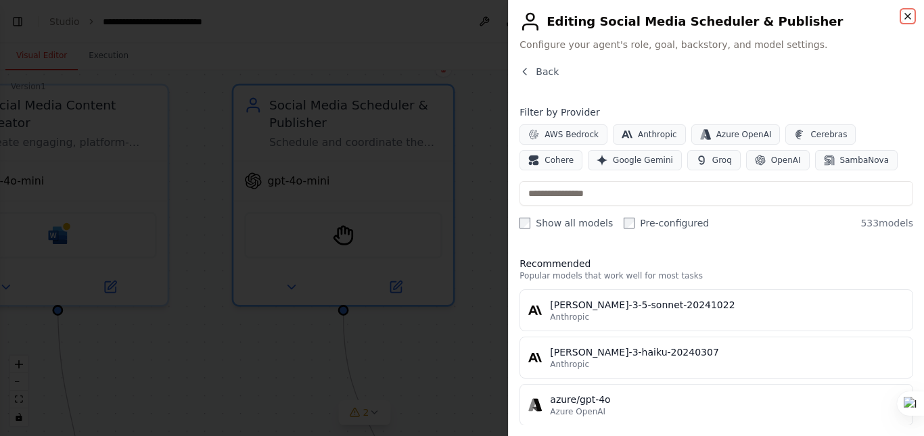
click at [908, 18] on icon "button" at bounding box center [907, 16] width 11 height 11
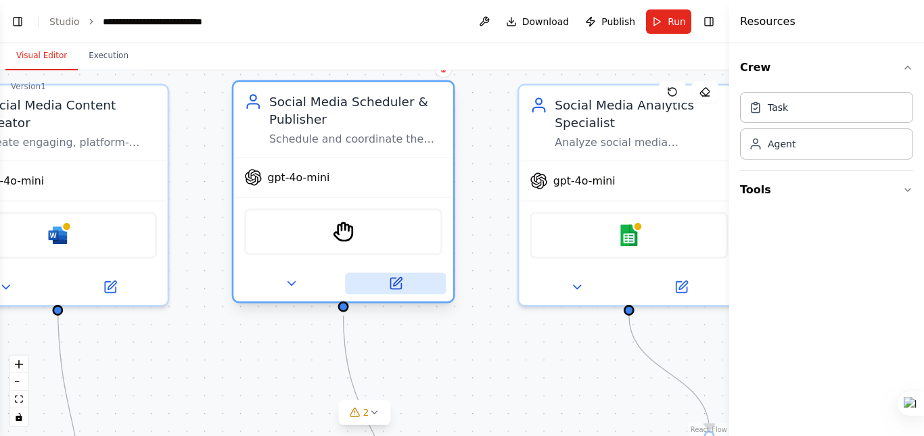
click at [397, 283] on icon at bounding box center [397, 282] width 8 height 8
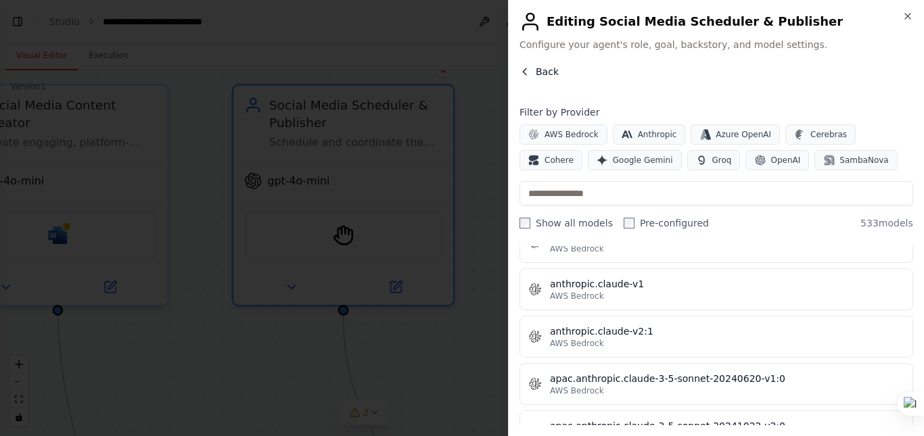
scroll to position [1421, 0]
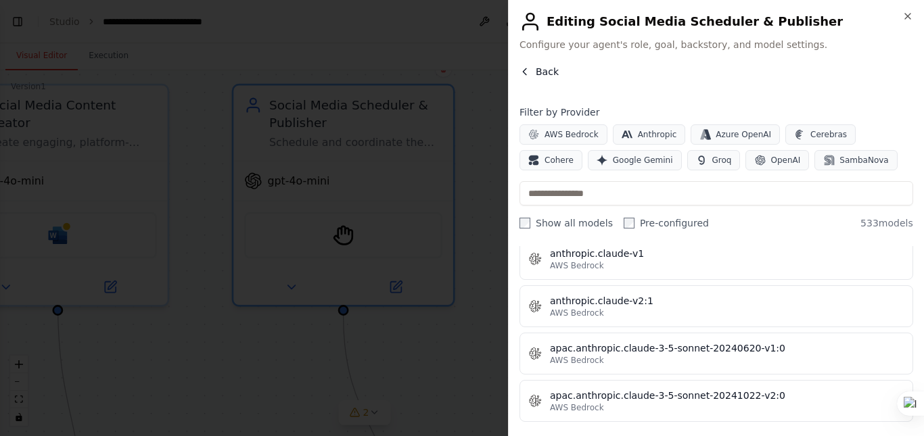
click at [522, 68] on icon "button" at bounding box center [525, 71] width 11 height 11
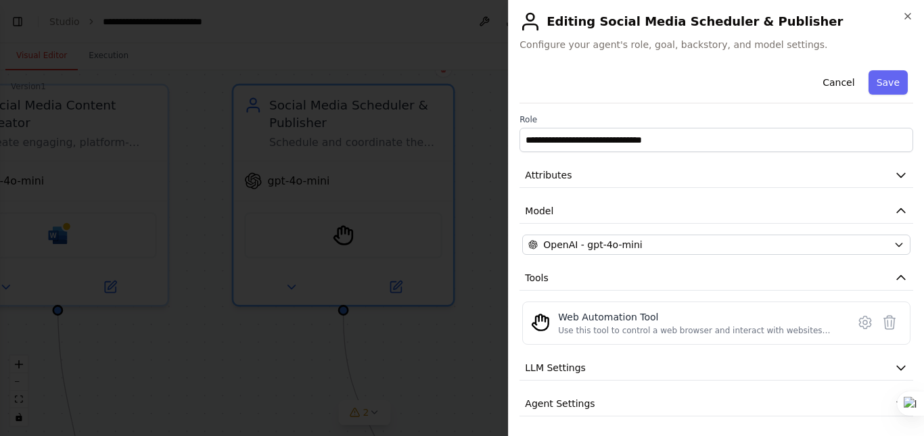
scroll to position [38, 0]
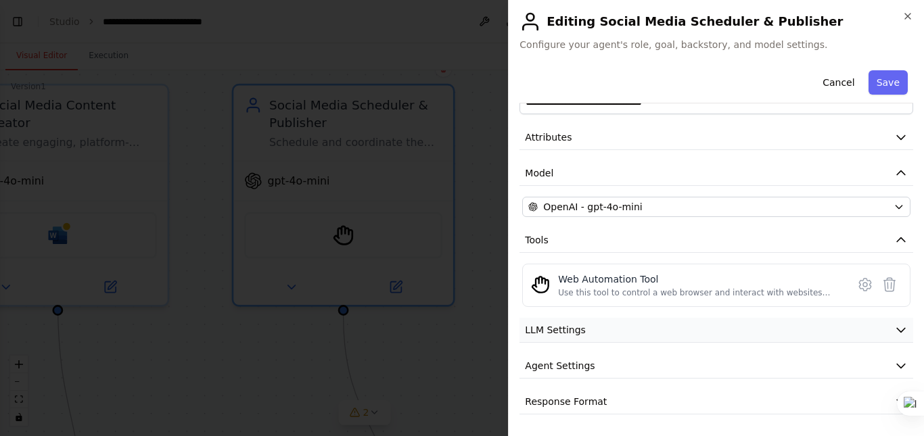
click at [644, 330] on button "LLM Settings" at bounding box center [717, 330] width 394 height 25
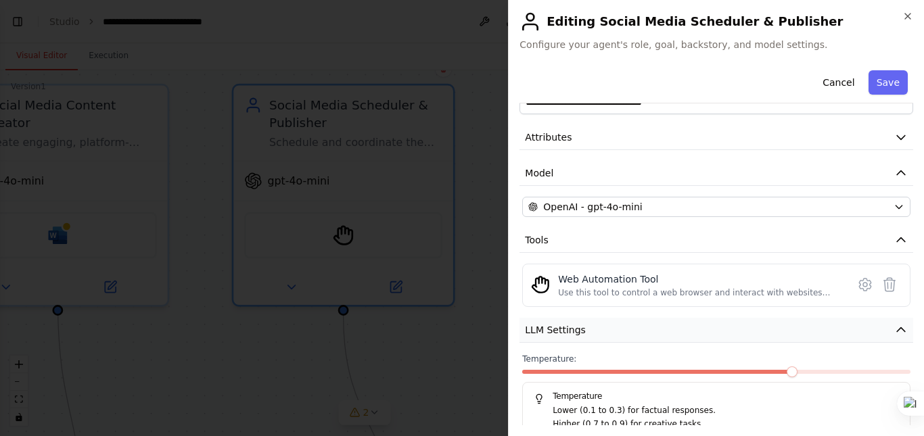
click at [644, 330] on button "LLM Settings" at bounding box center [717, 330] width 394 height 25
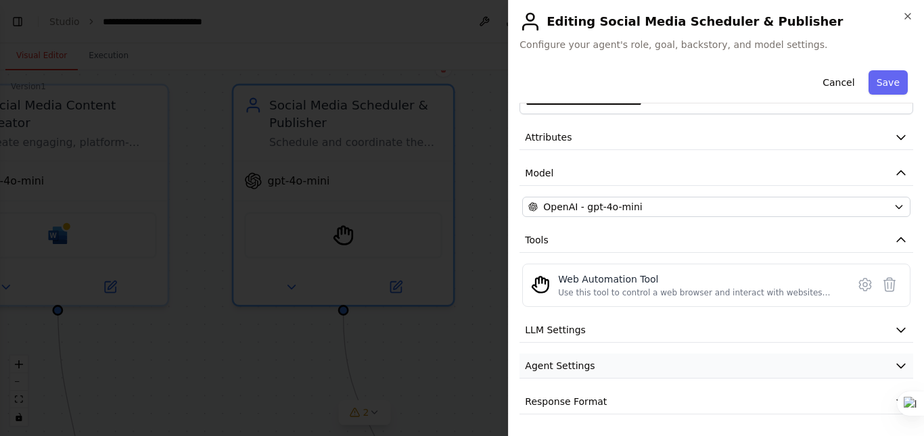
click at [685, 367] on button "Agent Settings" at bounding box center [717, 366] width 394 height 25
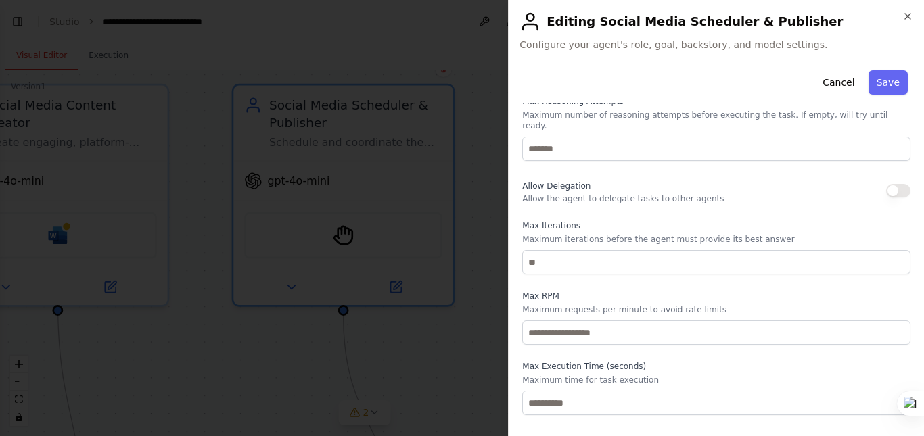
scroll to position [376, 0]
click at [923, 8] on div at bounding box center [923, 218] width 1 height 436
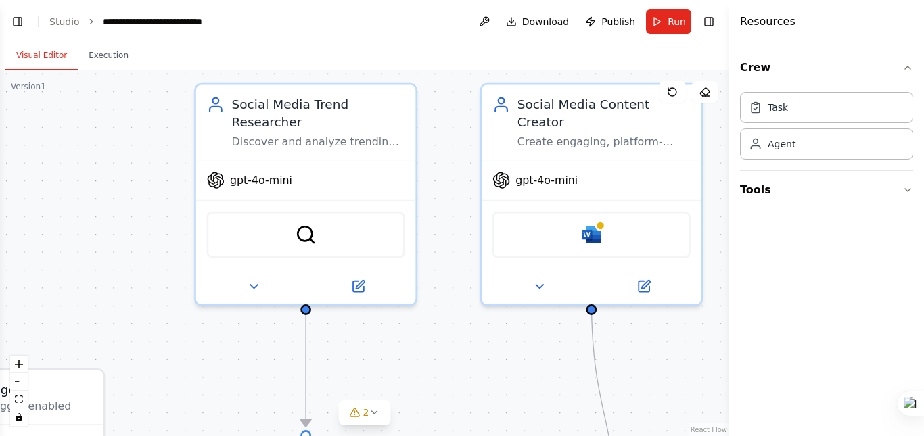
drag, startPoint x: 212, startPoint y: 203, endPoint x: 729, endPoint y: 200, distance: 517.5
click at [729, 200] on div "**********" at bounding box center [462, 218] width 924 height 436
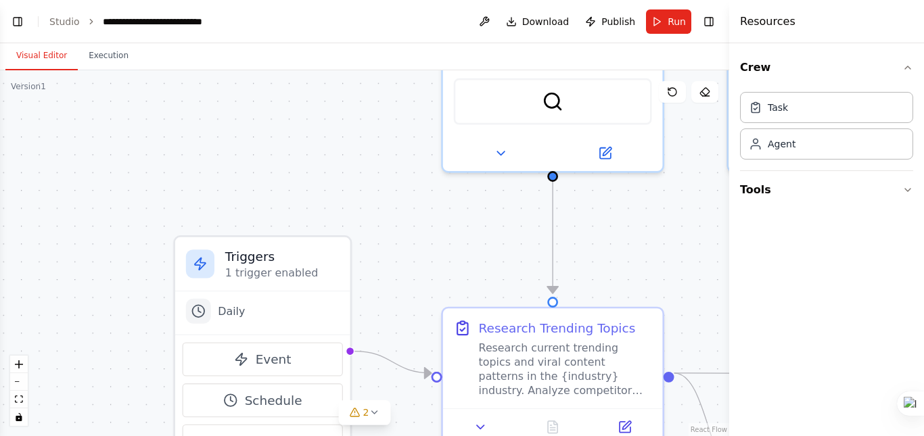
drag, startPoint x: 423, startPoint y: 218, endPoint x: 703, endPoint y: 62, distance: 321.3
click at [703, 62] on div "Visual Editor Execution Version 1 Show Tools Hide Agents .deletable-edge-delete…" at bounding box center [364, 239] width 729 height 393
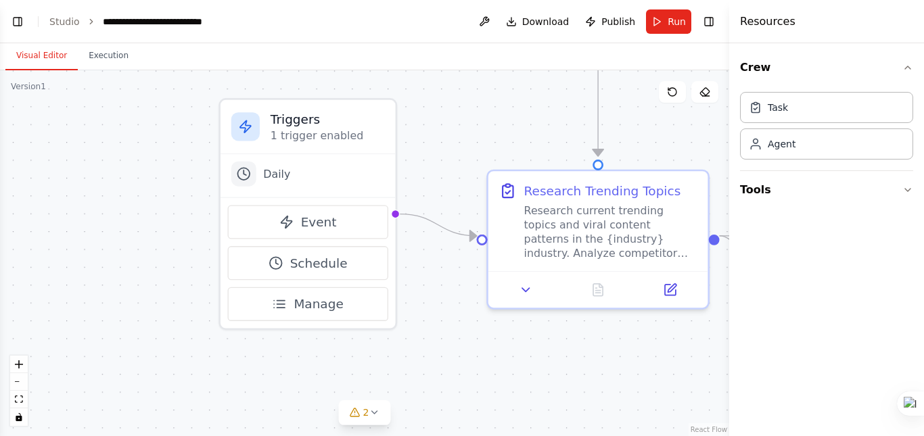
drag, startPoint x: 451, startPoint y: 252, endPoint x: 453, endPoint y: 129, distance: 122.5
click at [453, 129] on div ".deletable-edge-delete-btn { width: 20px; height: 20px; border: 0px solid #ffff…" at bounding box center [364, 253] width 729 height 366
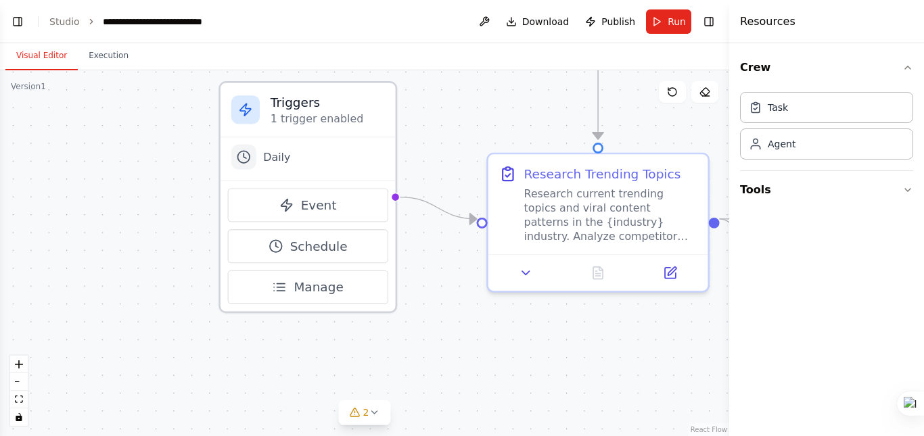
click at [254, 171] on div "Daily" at bounding box center [308, 158] width 175 height 43
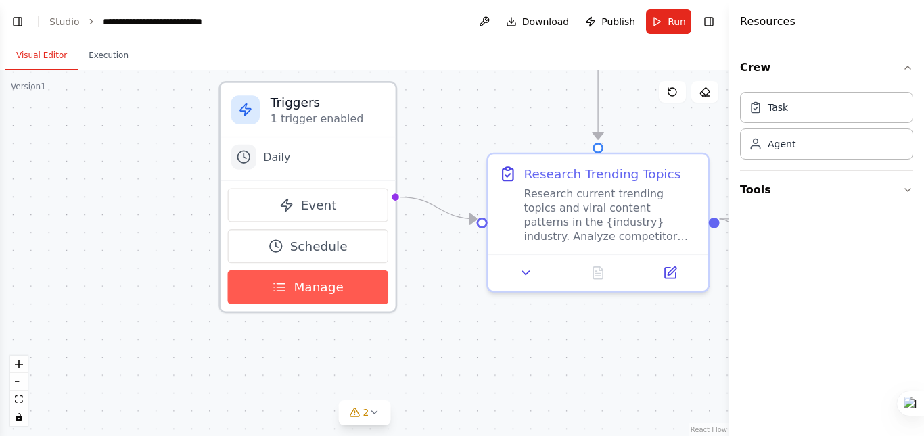
click at [323, 300] on button "Manage" at bounding box center [308, 288] width 161 height 34
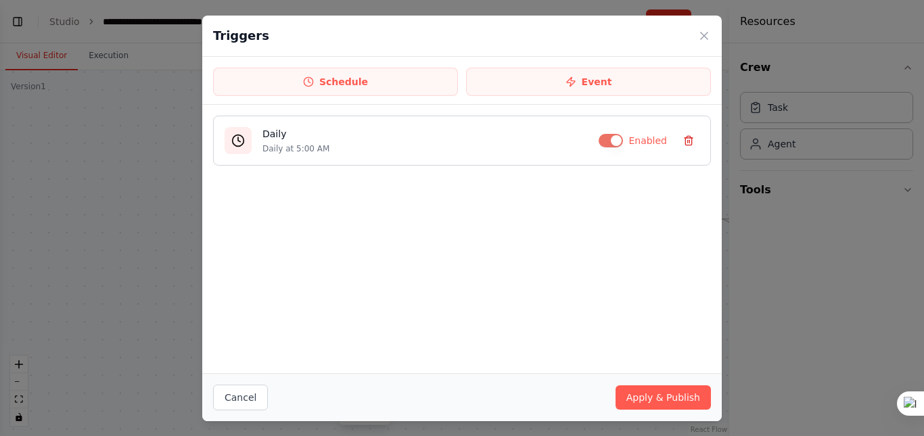
click at [685, 142] on icon at bounding box center [688, 141] width 6 height 7
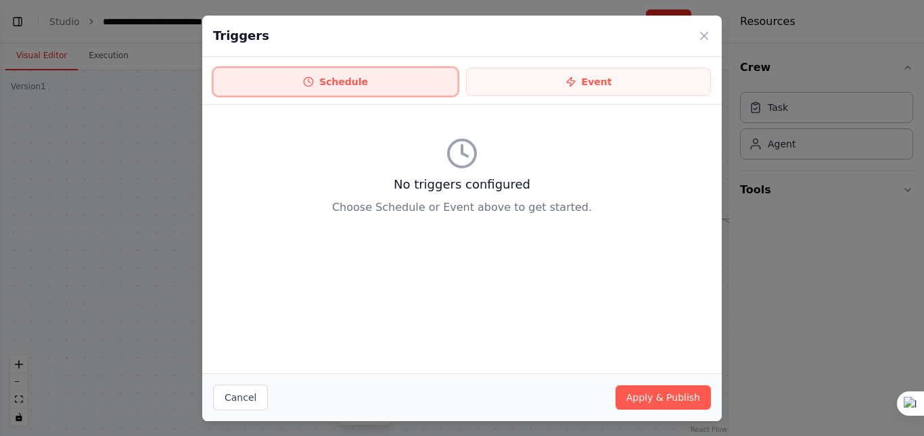
click at [383, 80] on button "Schedule" at bounding box center [335, 82] width 245 height 28
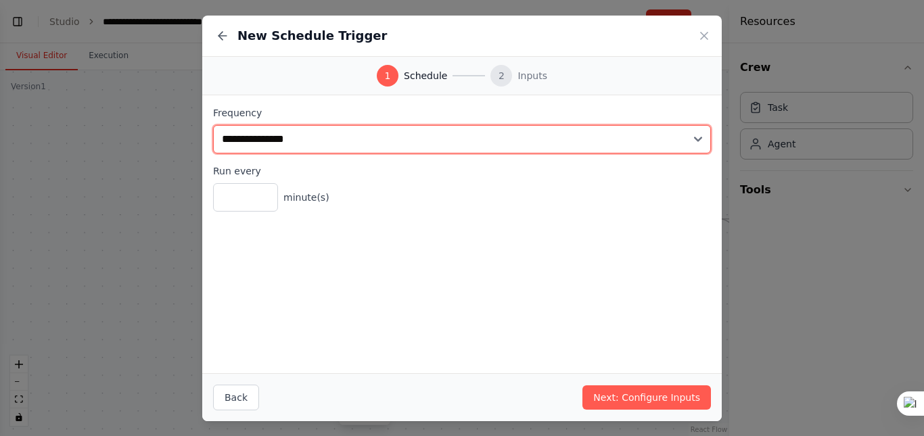
click at [279, 139] on select "**********" at bounding box center [462, 139] width 498 height 28
select select "*****"
click at [213, 125] on select "**********" at bounding box center [462, 139] width 498 height 28
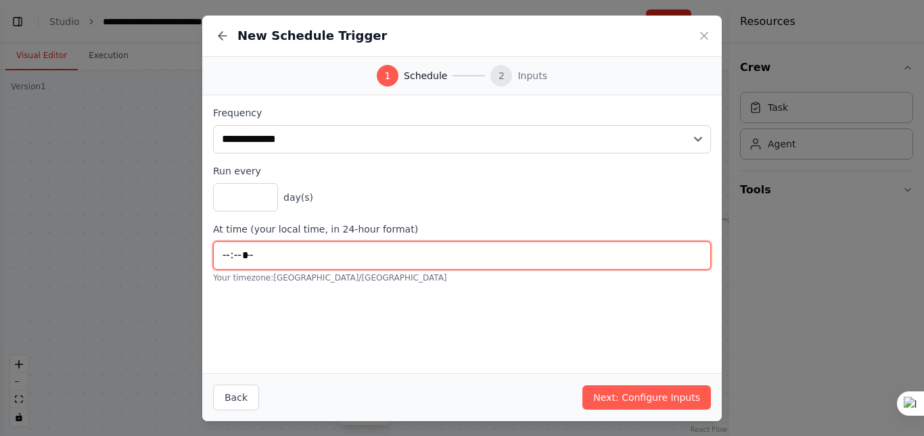
click at [252, 256] on input "*****" at bounding box center [462, 255] width 498 height 28
type input "*****"
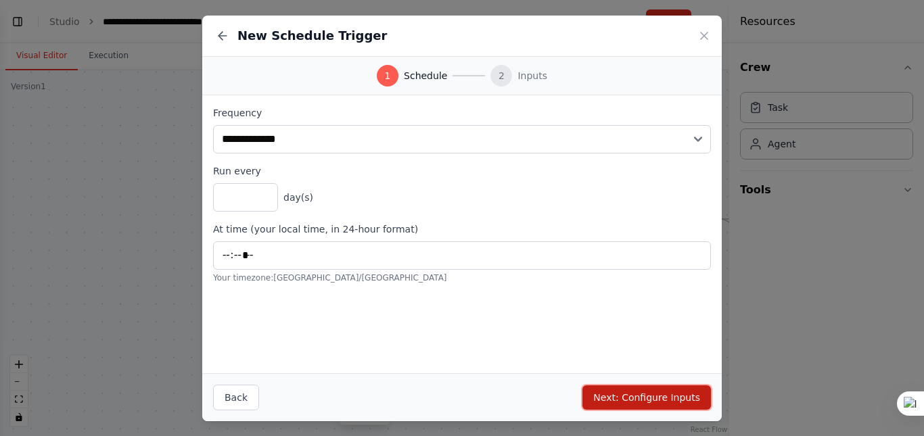
click at [642, 397] on button "Next: Configure Inputs" at bounding box center [646, 398] width 129 height 24
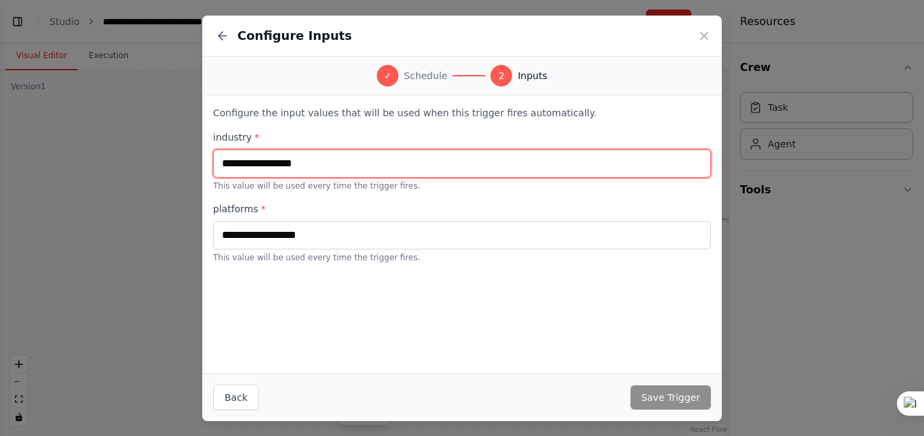
click at [304, 164] on input "text" at bounding box center [462, 163] width 498 height 28
type input "*"
type input "**********"
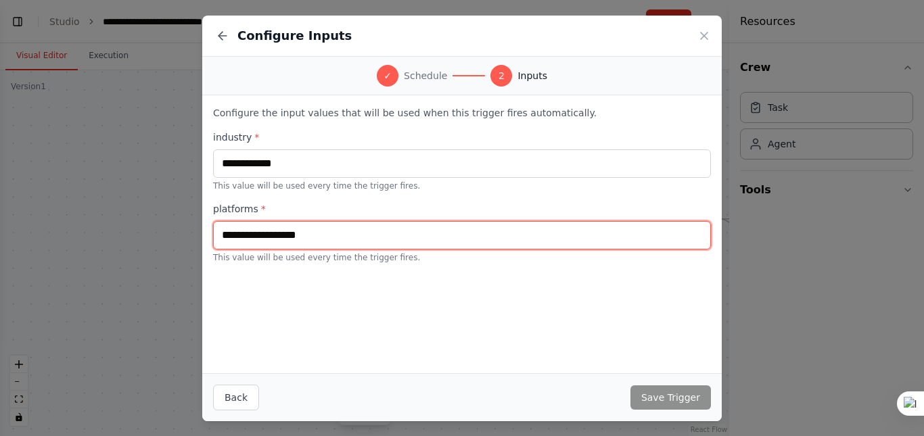
click at [384, 235] on input "text" at bounding box center [462, 235] width 498 height 28
type input "*******"
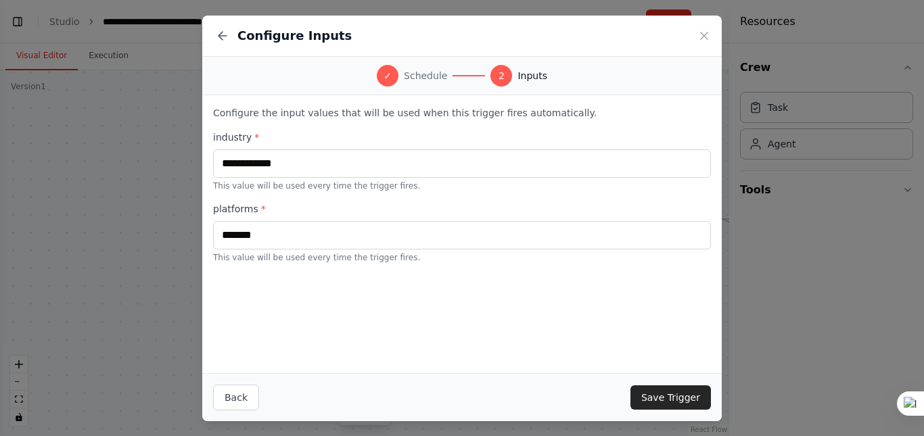
click at [655, 382] on div "Back Save Trigger" at bounding box center [462, 397] width 520 height 48
click at [661, 395] on button "Save Trigger" at bounding box center [670, 398] width 80 height 24
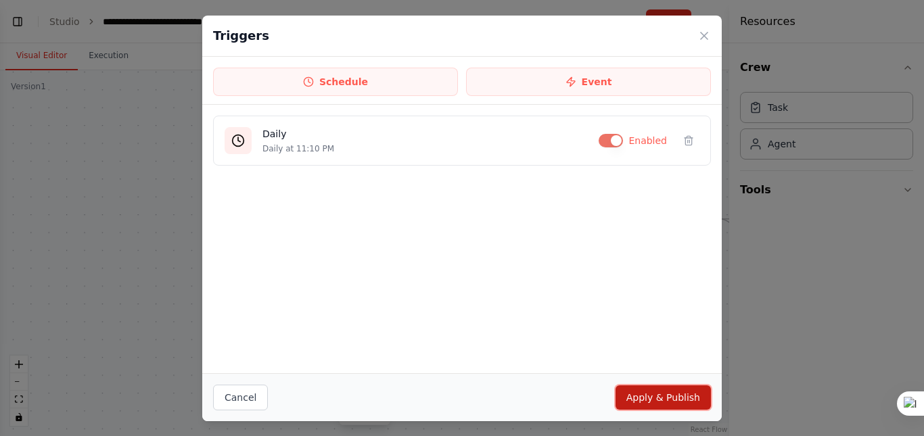
click at [661, 395] on button "Apply & Publish" at bounding box center [663, 398] width 95 height 24
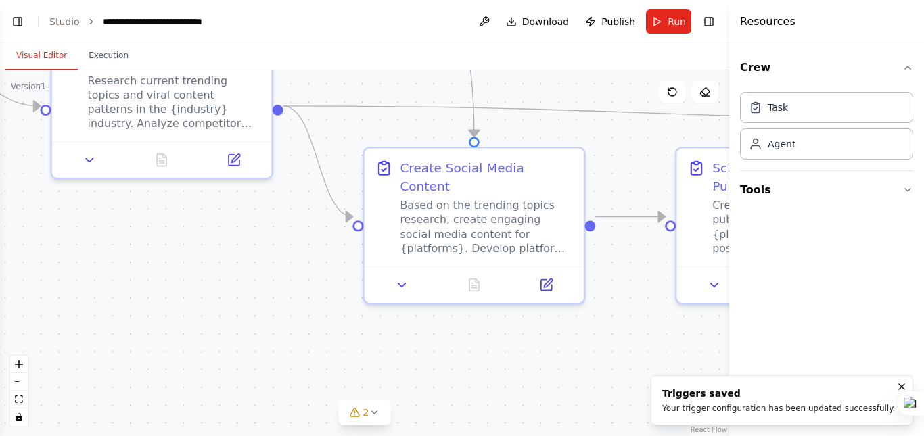
drag, startPoint x: 605, startPoint y: 367, endPoint x: 115, endPoint y: 216, distance: 512.4
click at [115, 216] on div ".deletable-edge-delete-btn { width: 20px; height: 20px; border: 0px solid #ffff…" at bounding box center [364, 253] width 729 height 366
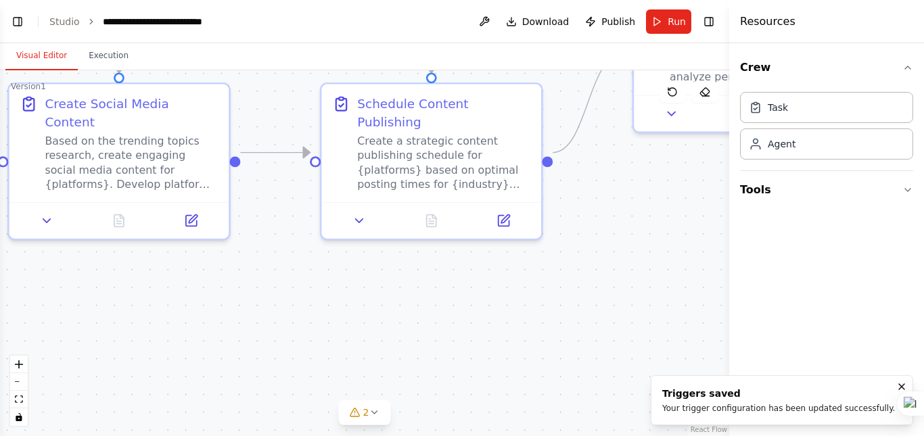
drag, startPoint x: 601, startPoint y: 310, endPoint x: 269, endPoint y: 287, distance: 333.6
click at [269, 287] on div ".deletable-edge-delete-btn { width: 20px; height: 20px; border: 0px solid #ffff…" at bounding box center [364, 253] width 729 height 366
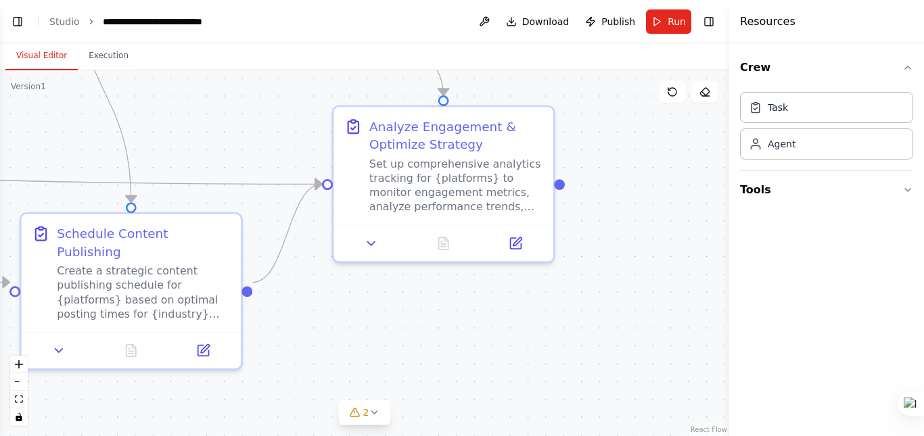
drag, startPoint x: 639, startPoint y: 234, endPoint x: 369, endPoint y: 360, distance: 297.2
click at [369, 360] on div ".deletable-edge-delete-btn { width: 20px; height: 20px; border: 0px solid #ffff…" at bounding box center [364, 253] width 729 height 366
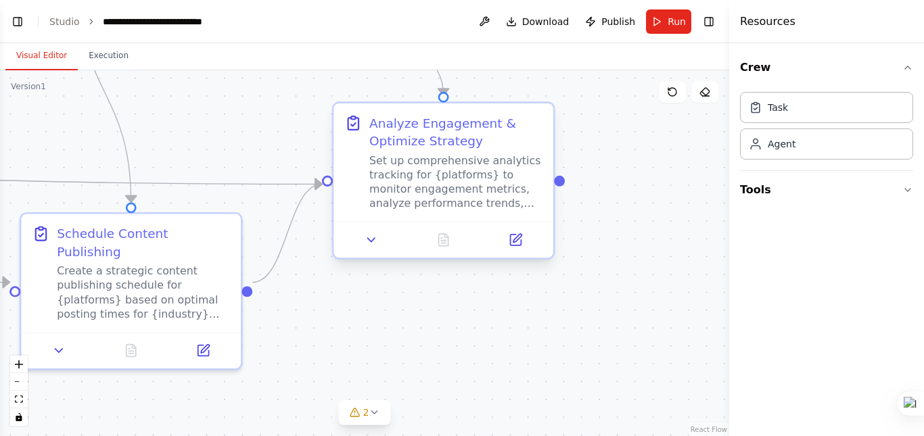
click at [528, 253] on div at bounding box center [443, 239] width 220 height 37
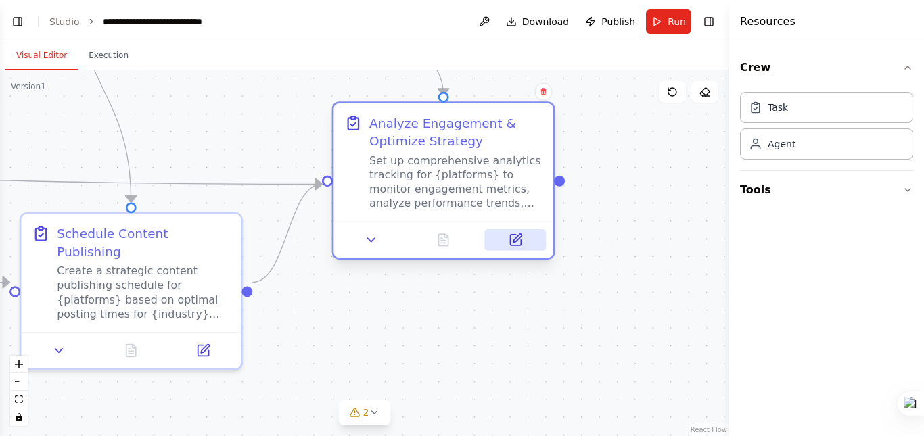
click at [520, 249] on button at bounding box center [516, 240] width 62 height 22
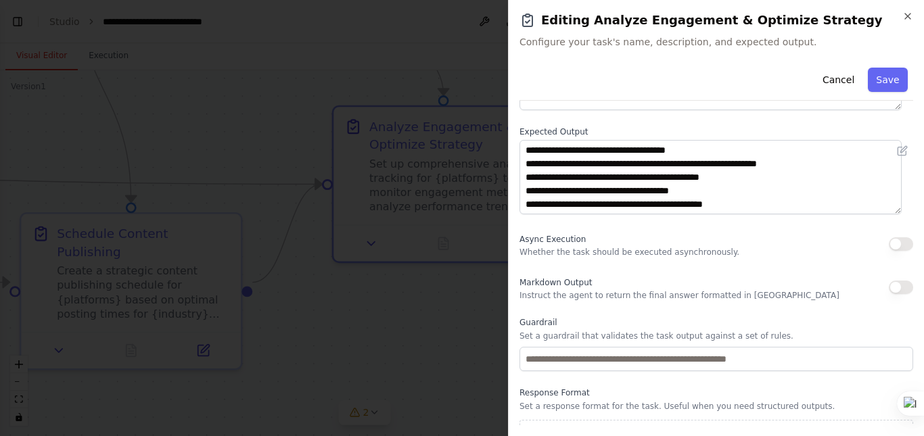
scroll to position [175, 0]
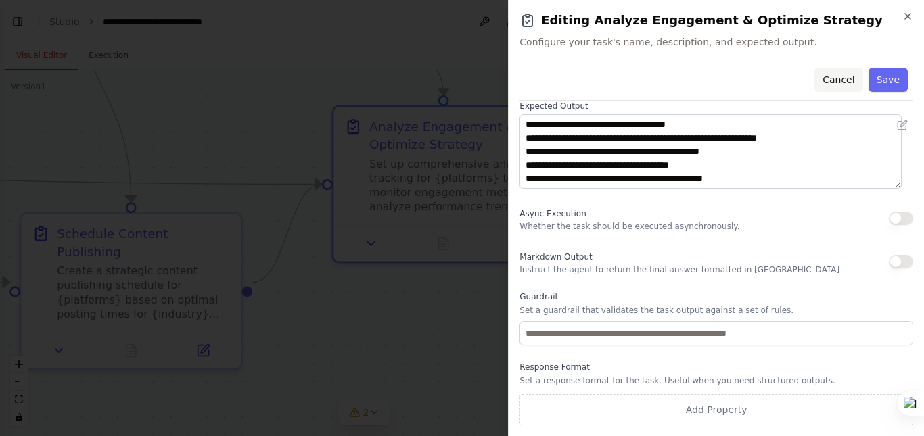
click at [827, 83] on button "Cancel" at bounding box center [838, 80] width 48 height 24
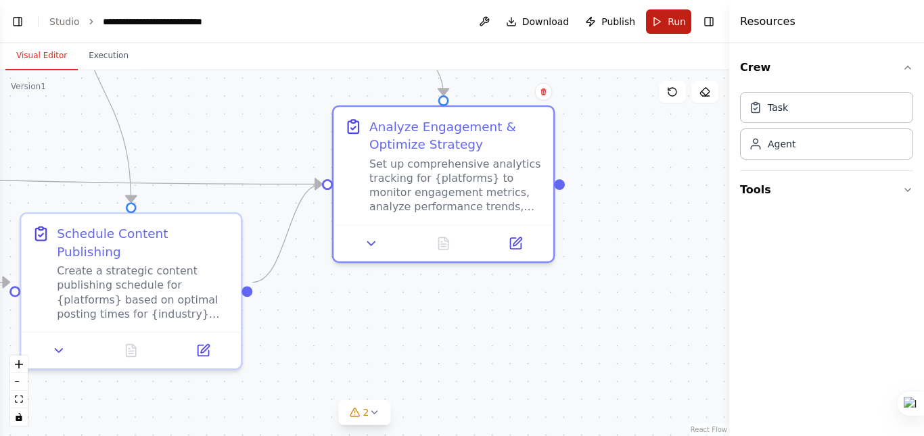
click at [658, 22] on button "Run" at bounding box center [668, 21] width 45 height 24
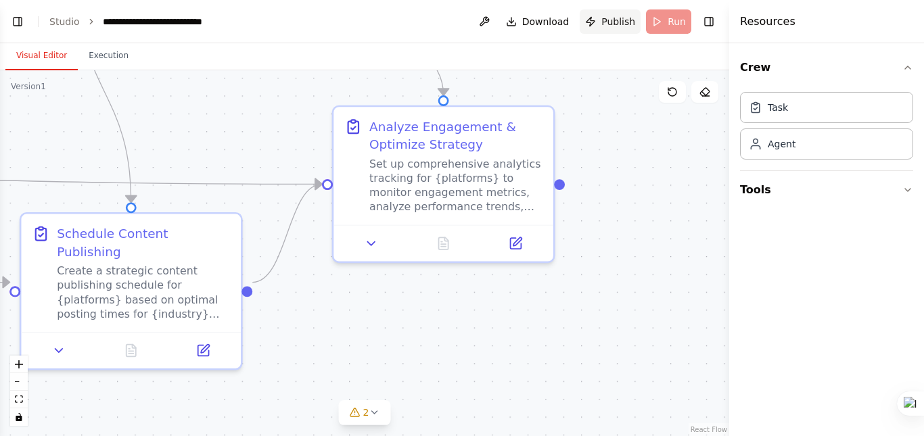
click at [614, 26] on span "Publish" at bounding box center [618, 22] width 34 height 14
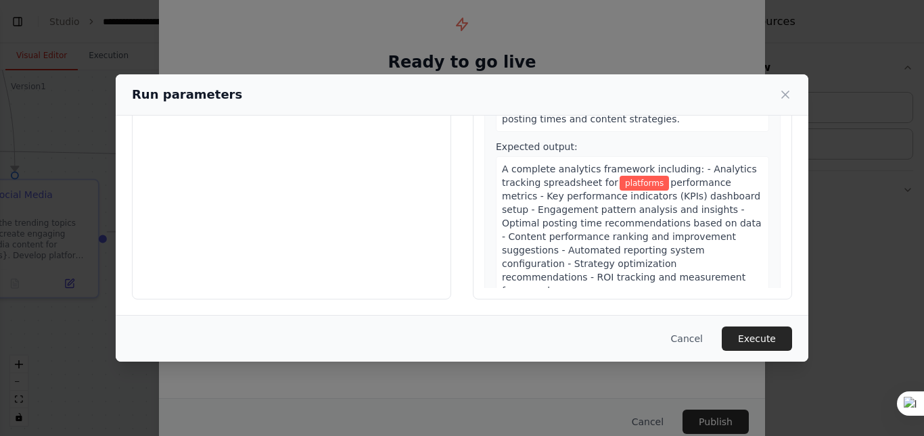
scroll to position [0, 0]
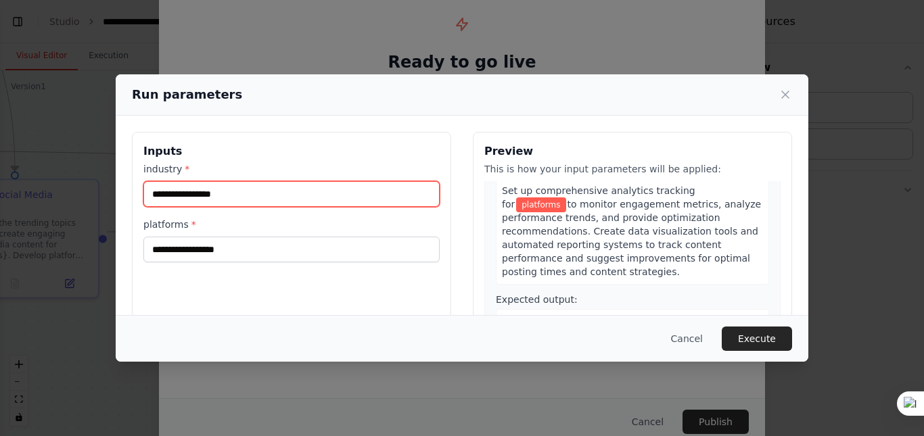
click at [345, 198] on input "industry *" at bounding box center [291, 194] width 296 height 26
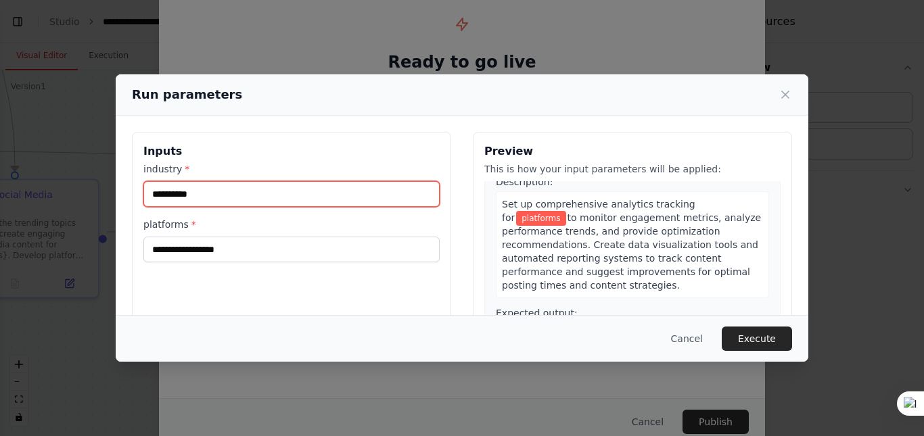
scroll to position [1047, 0]
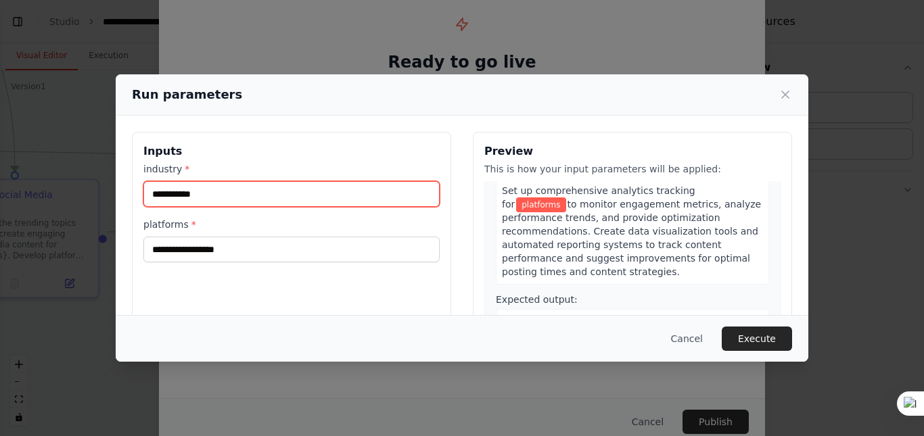
type input "**********"
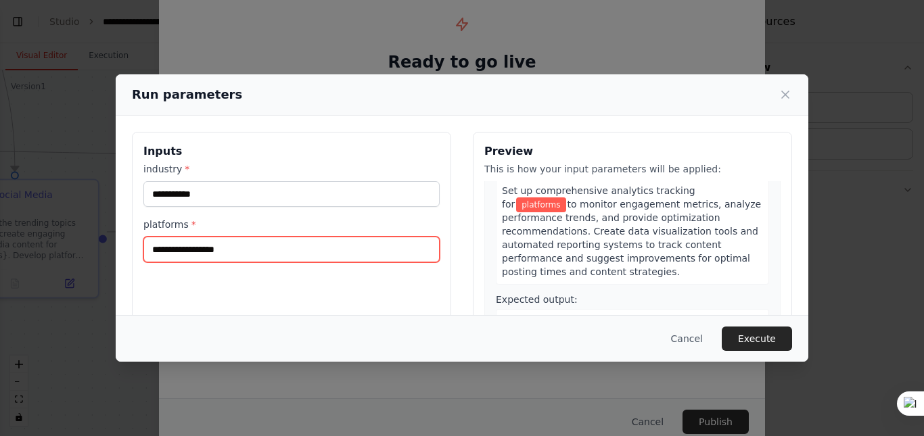
click at [363, 239] on input "platforms *" at bounding box center [291, 250] width 296 height 26
type input "*******"
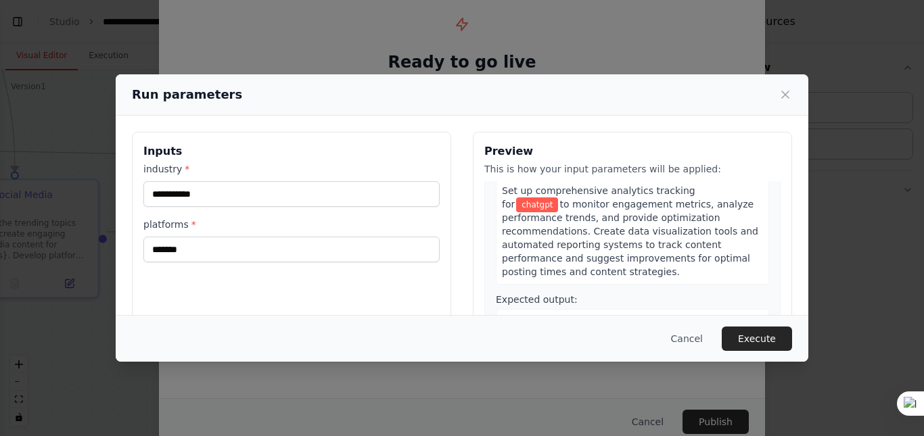
click at [772, 341] on button "Execute" at bounding box center [757, 339] width 70 height 24
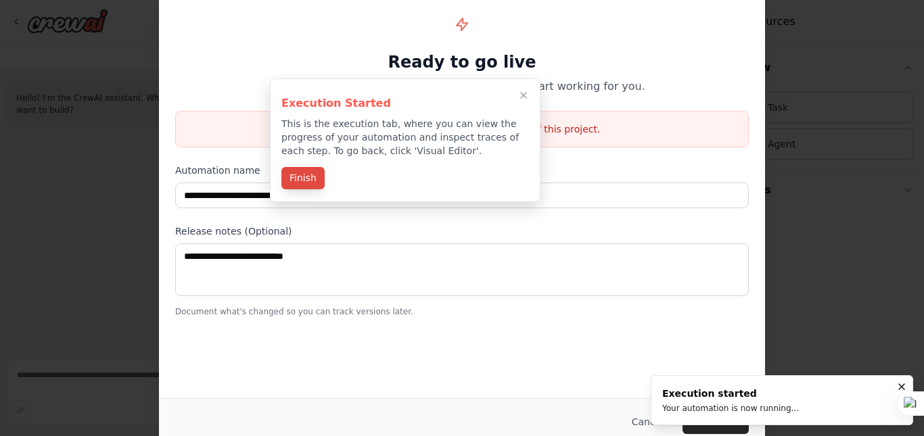
click at [311, 182] on button "Finish" at bounding box center [302, 178] width 43 height 22
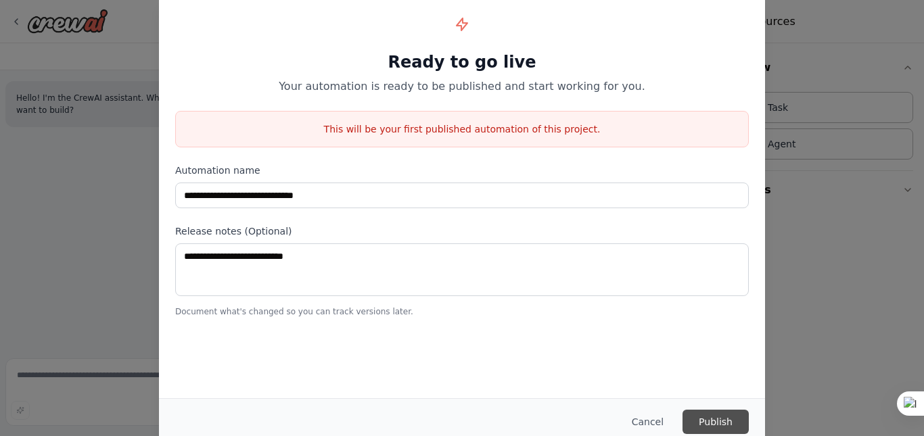
click at [725, 410] on button "Publish" at bounding box center [716, 422] width 66 height 24
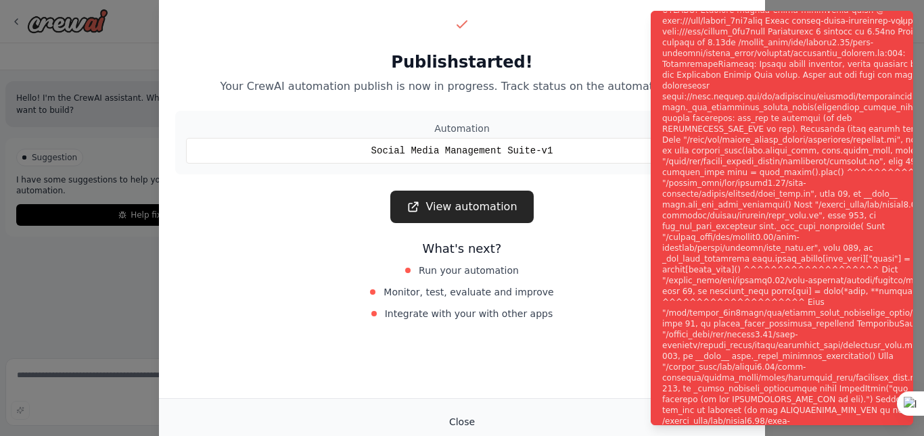
click at [473, 425] on button "Close" at bounding box center [461, 422] width 47 height 24
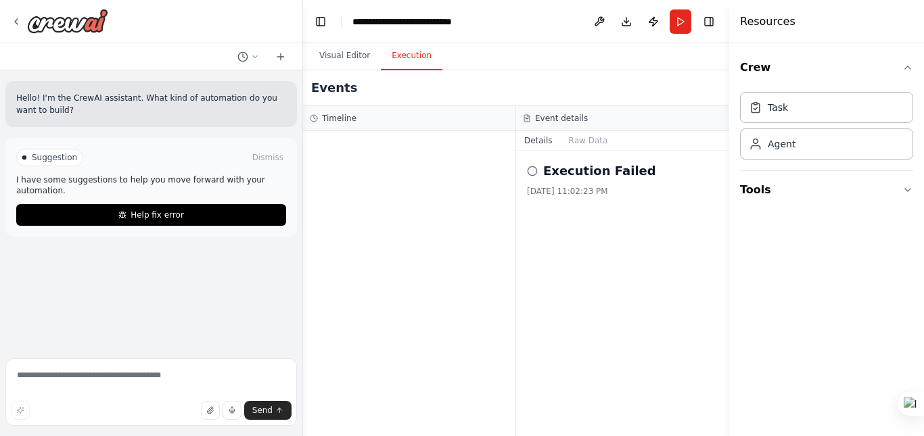
click at [494, 177] on div at bounding box center [409, 283] width 212 height 305
